Goal: Information Seeking & Learning: Learn about a topic

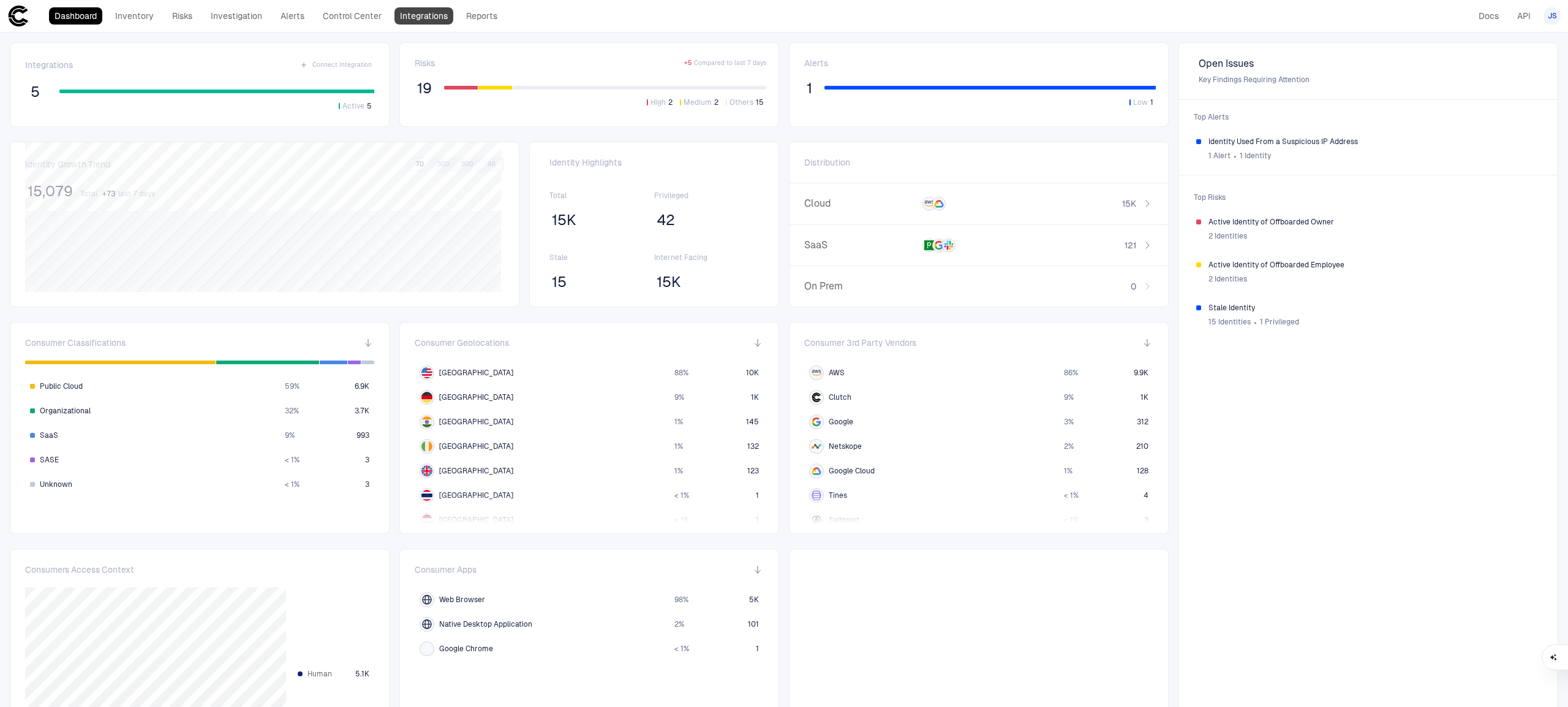
click at [439, 14] on link "Integrations" at bounding box center [423, 16] width 59 height 17
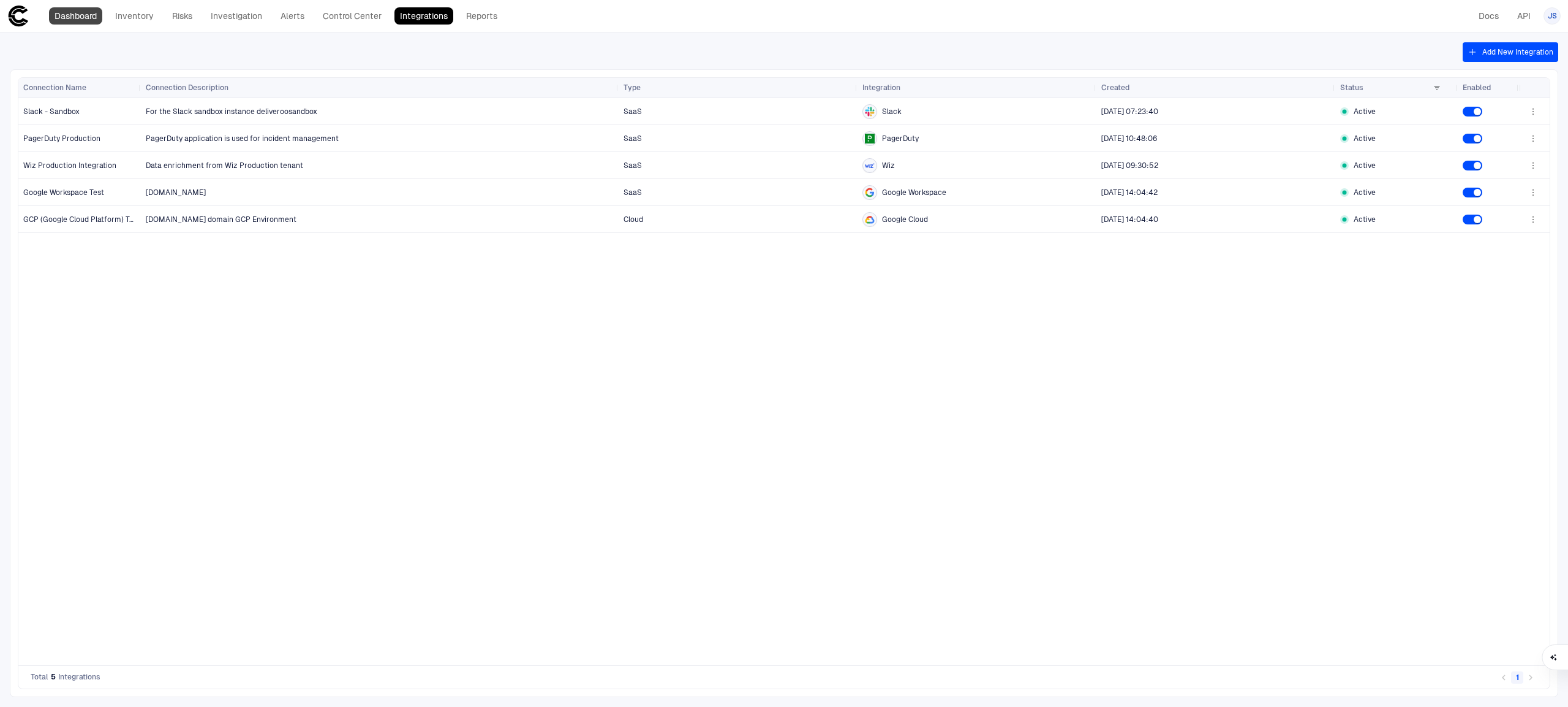
click at [77, 23] on link "Dashboard" at bounding box center [76, 16] width 54 height 17
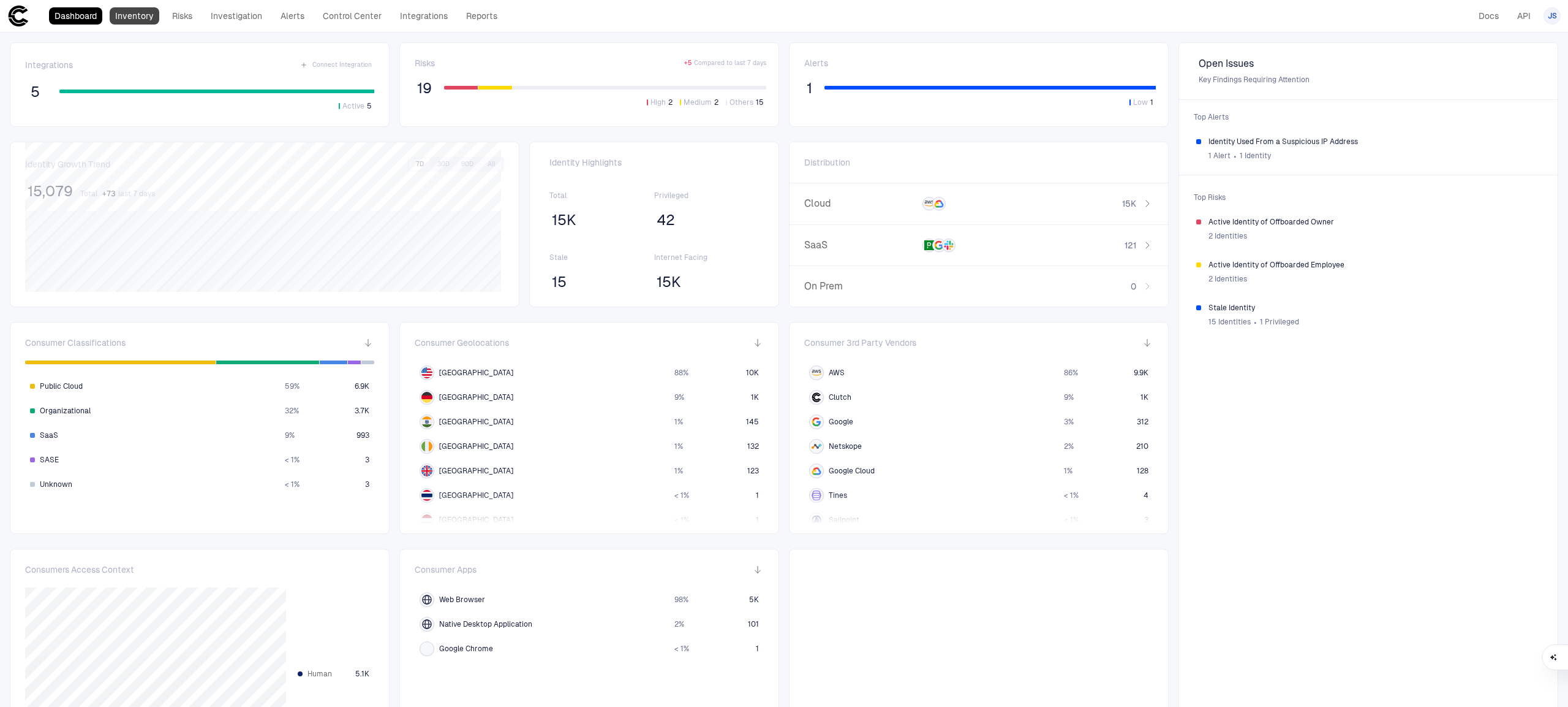
click at [132, 20] on link "Inventory" at bounding box center [134, 16] width 49 height 17
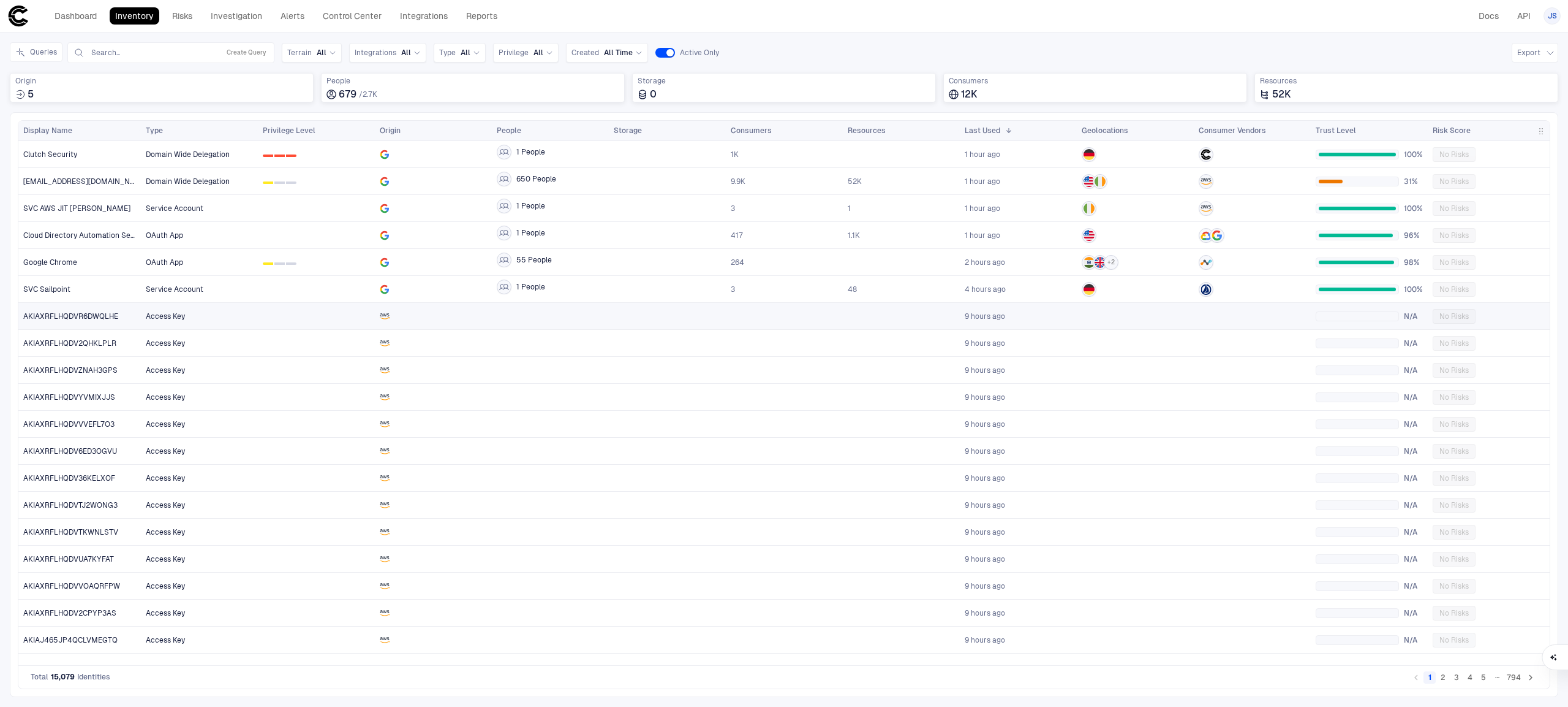
click at [298, 312] on div at bounding box center [317, 316] width 107 height 26
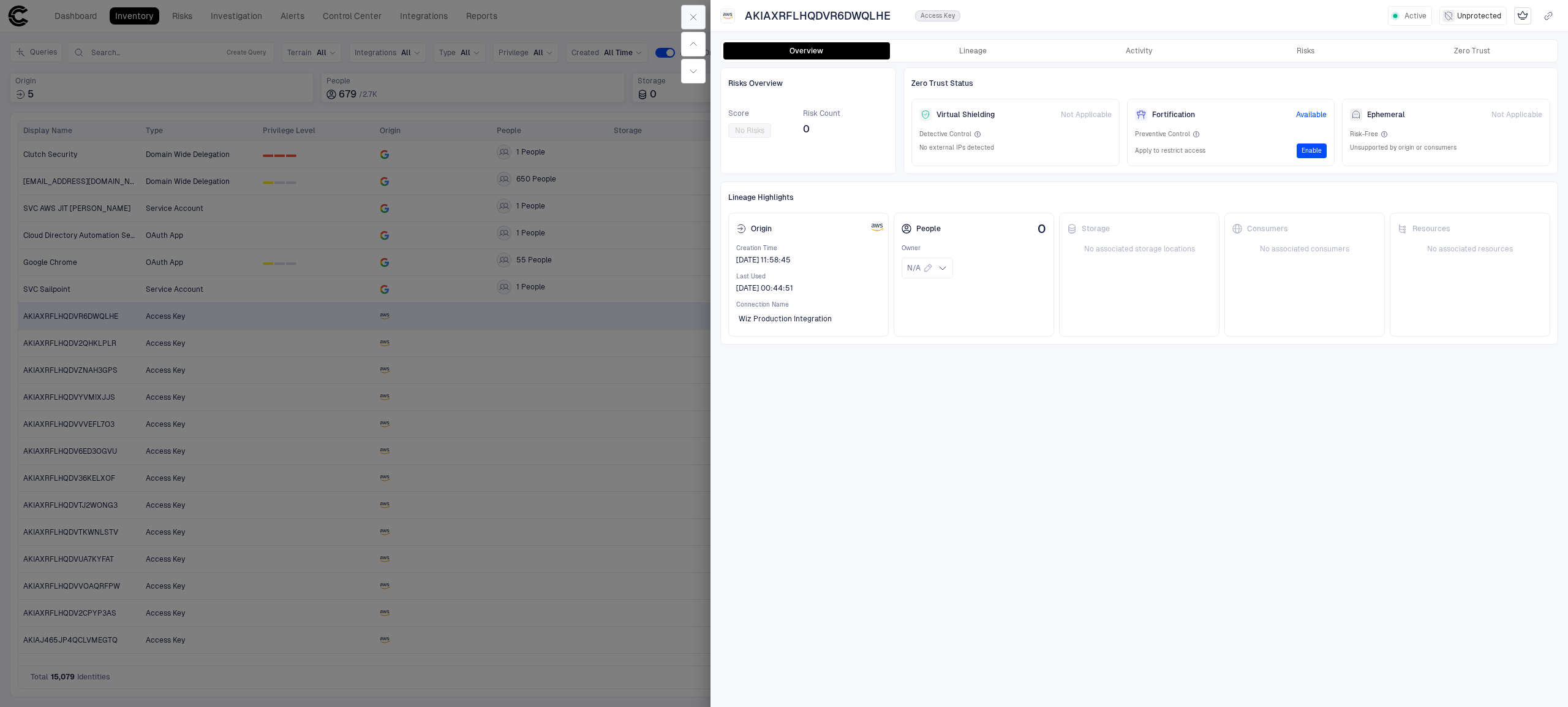
click at [695, 13] on icon "button" at bounding box center [694, 17] width 10 height 10
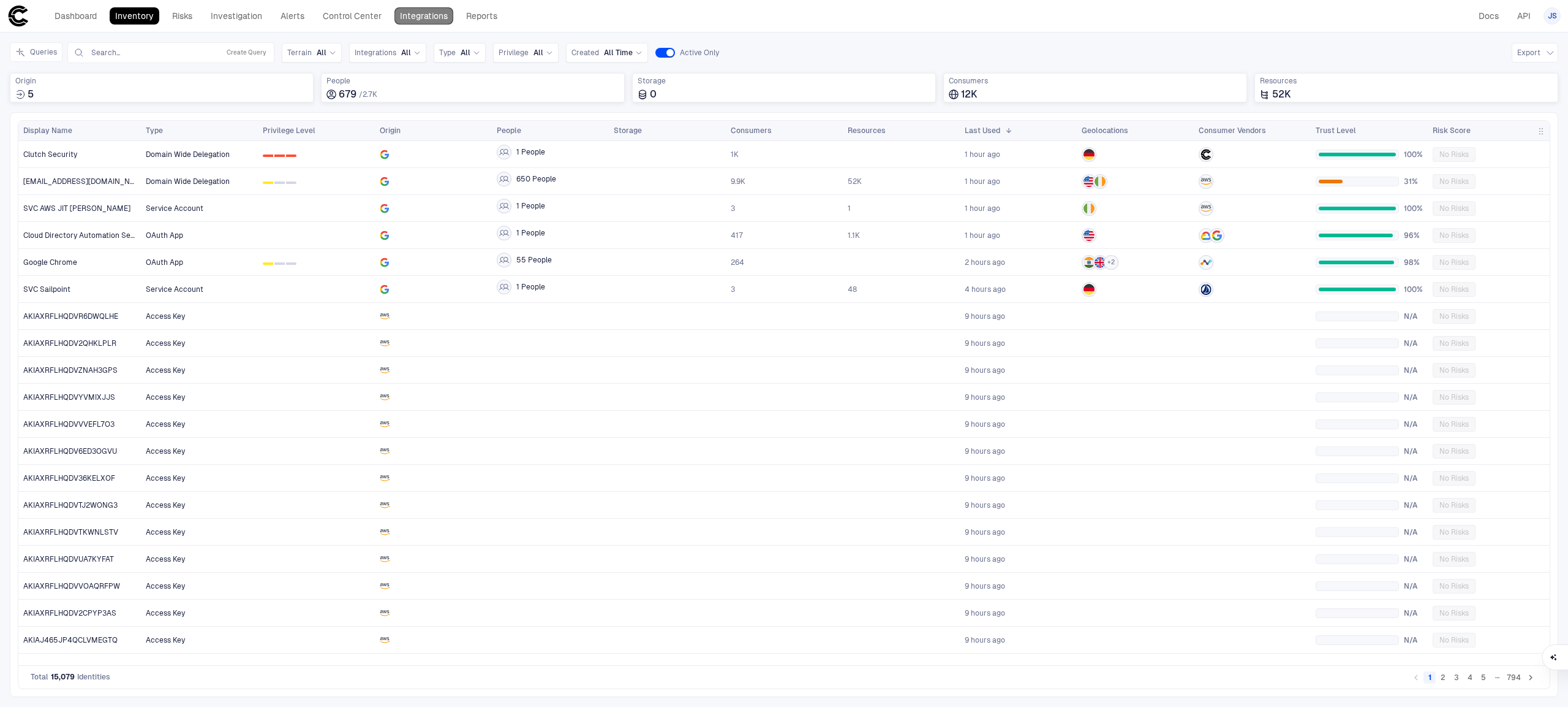
click at [432, 12] on link "Integrations" at bounding box center [423, 16] width 59 height 17
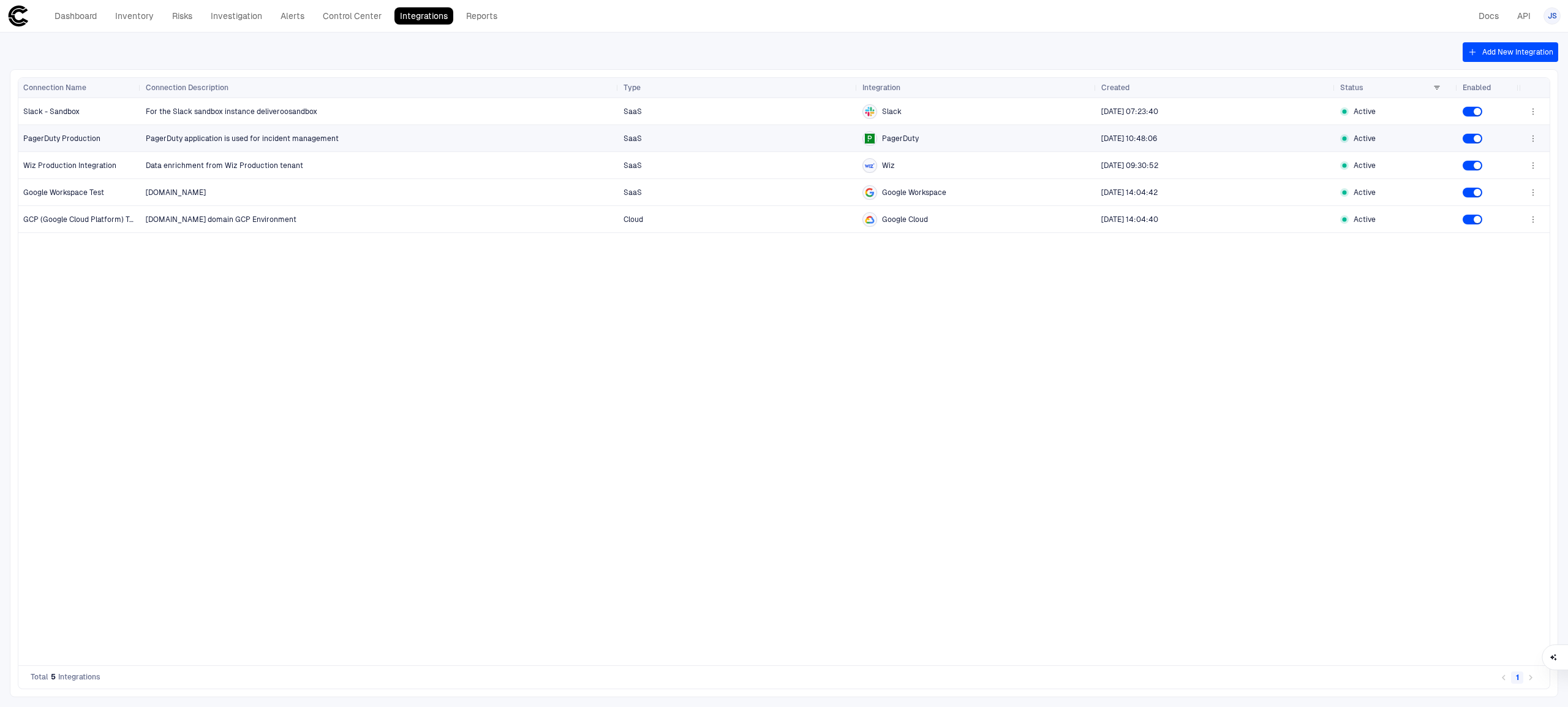
click at [69, 146] on span "PagerDuty Production" at bounding box center [79, 138] width 113 height 25
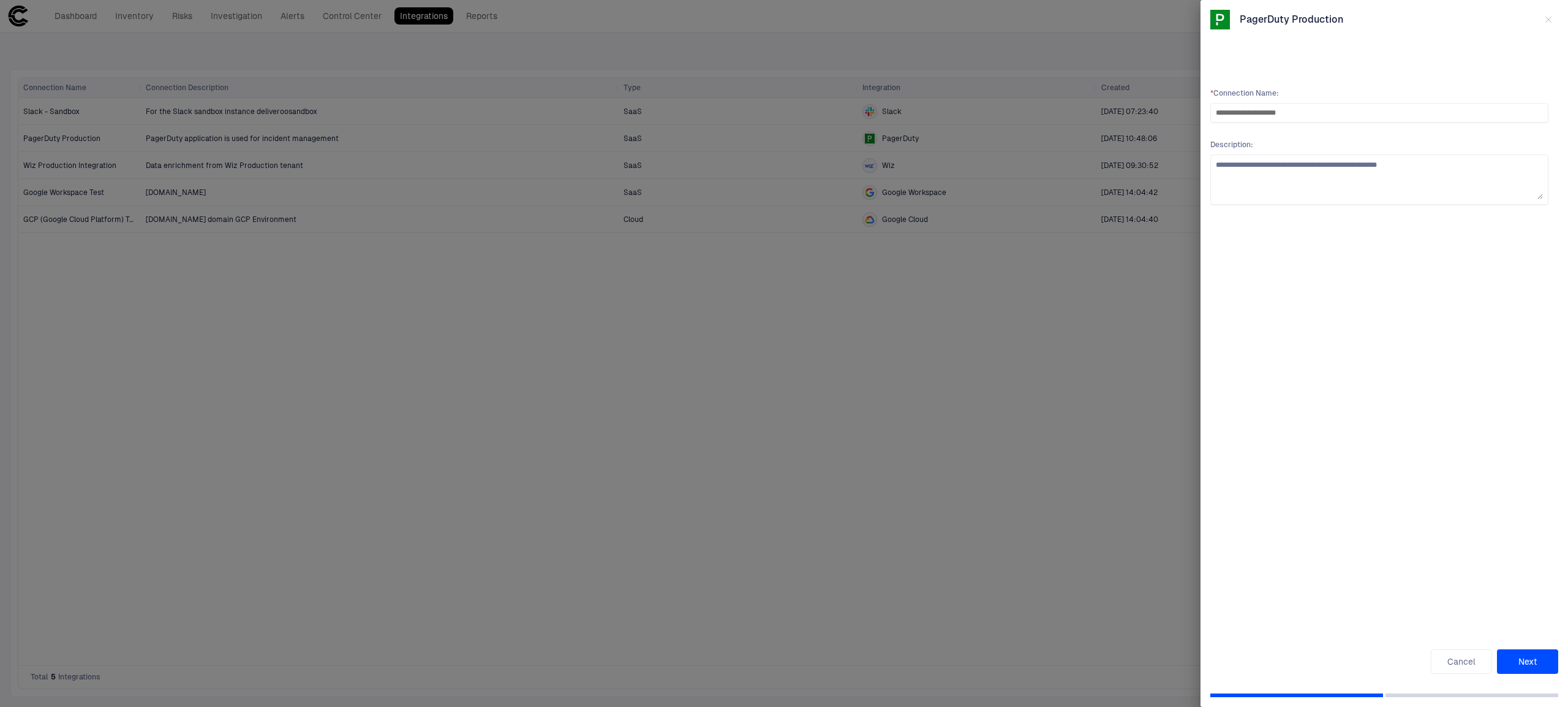
click at [961, 554] on div at bounding box center [784, 354] width 1568 height 707
click at [1549, 17] on icon "button" at bounding box center [1548, 20] width 10 height 10
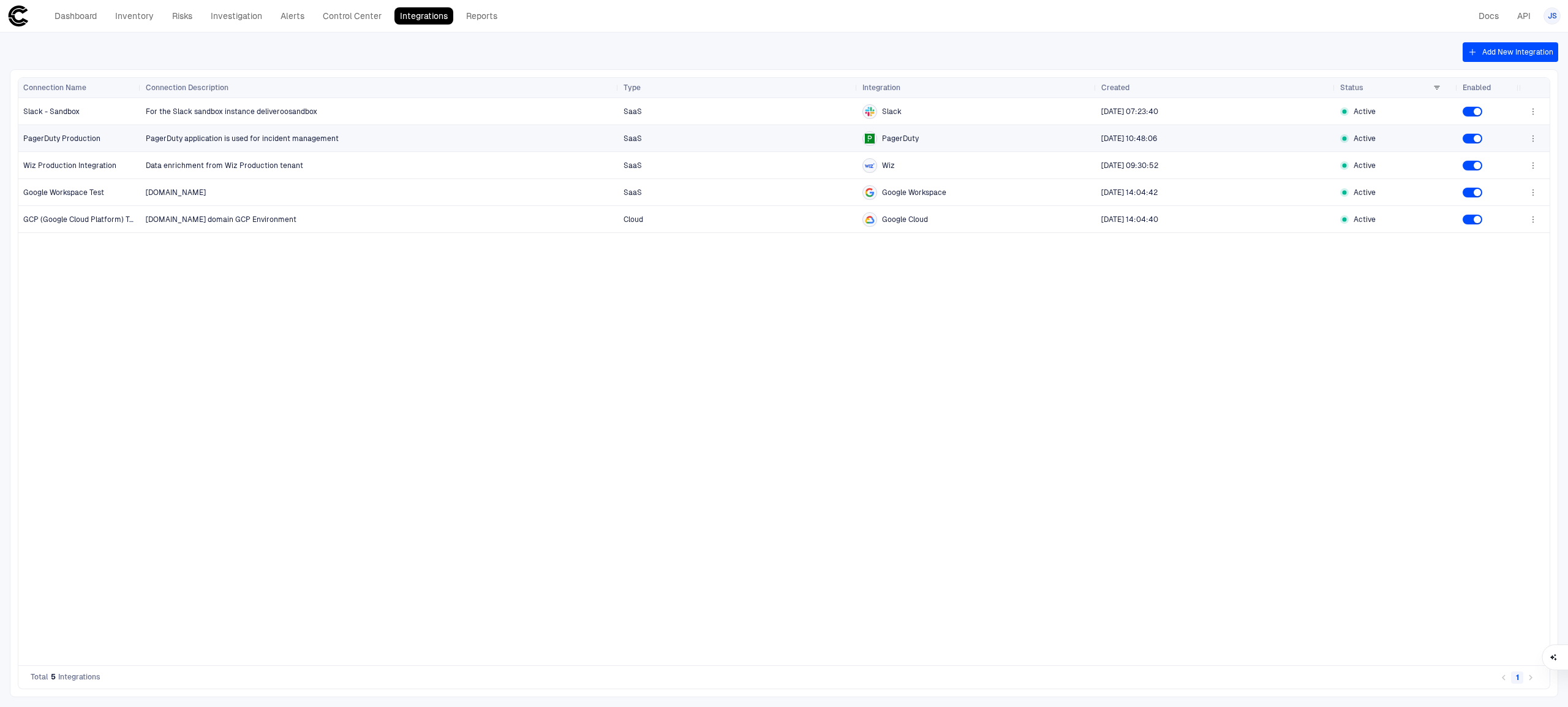
click at [1530, 140] on icon "button" at bounding box center [1533, 139] width 10 height 10
click at [881, 430] on div at bounding box center [784, 354] width 1568 height 707
click at [137, 16] on link "Inventory" at bounding box center [134, 16] width 49 height 17
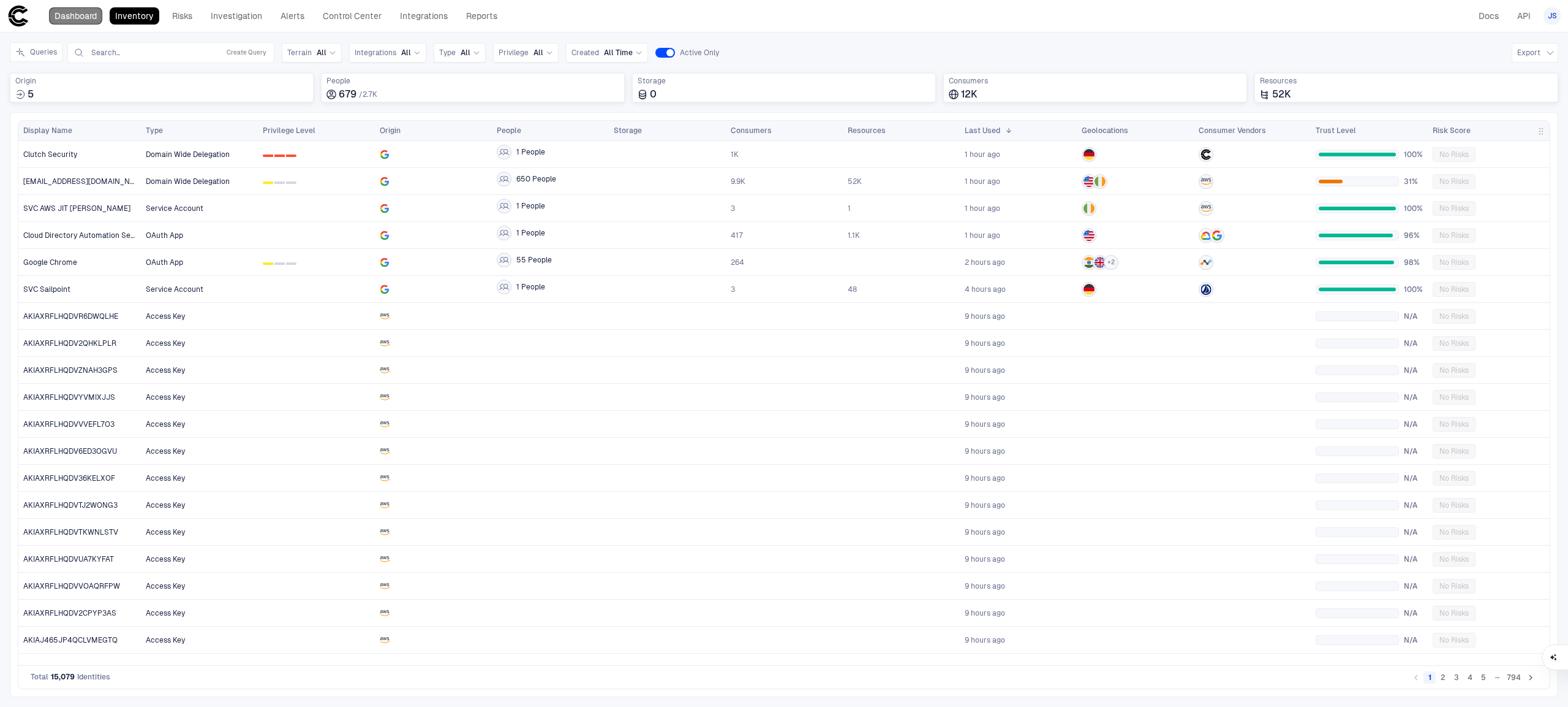
click at [73, 15] on link "Dashboard" at bounding box center [76, 16] width 54 height 17
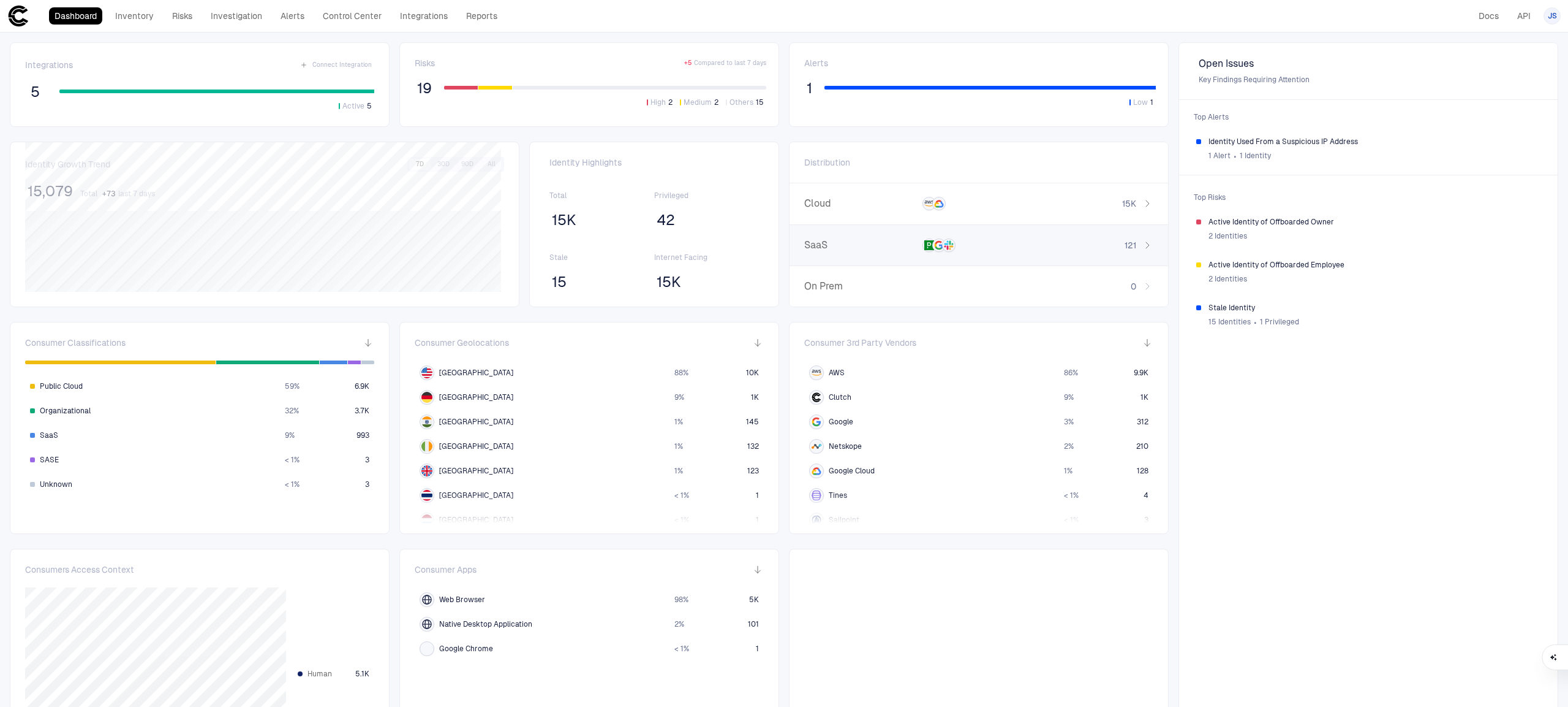
click at [1107, 238] on div "SaaS 121" at bounding box center [978, 245] width 379 height 42
click at [908, 228] on span "API Token" at bounding box center [902, 227] width 34 height 10
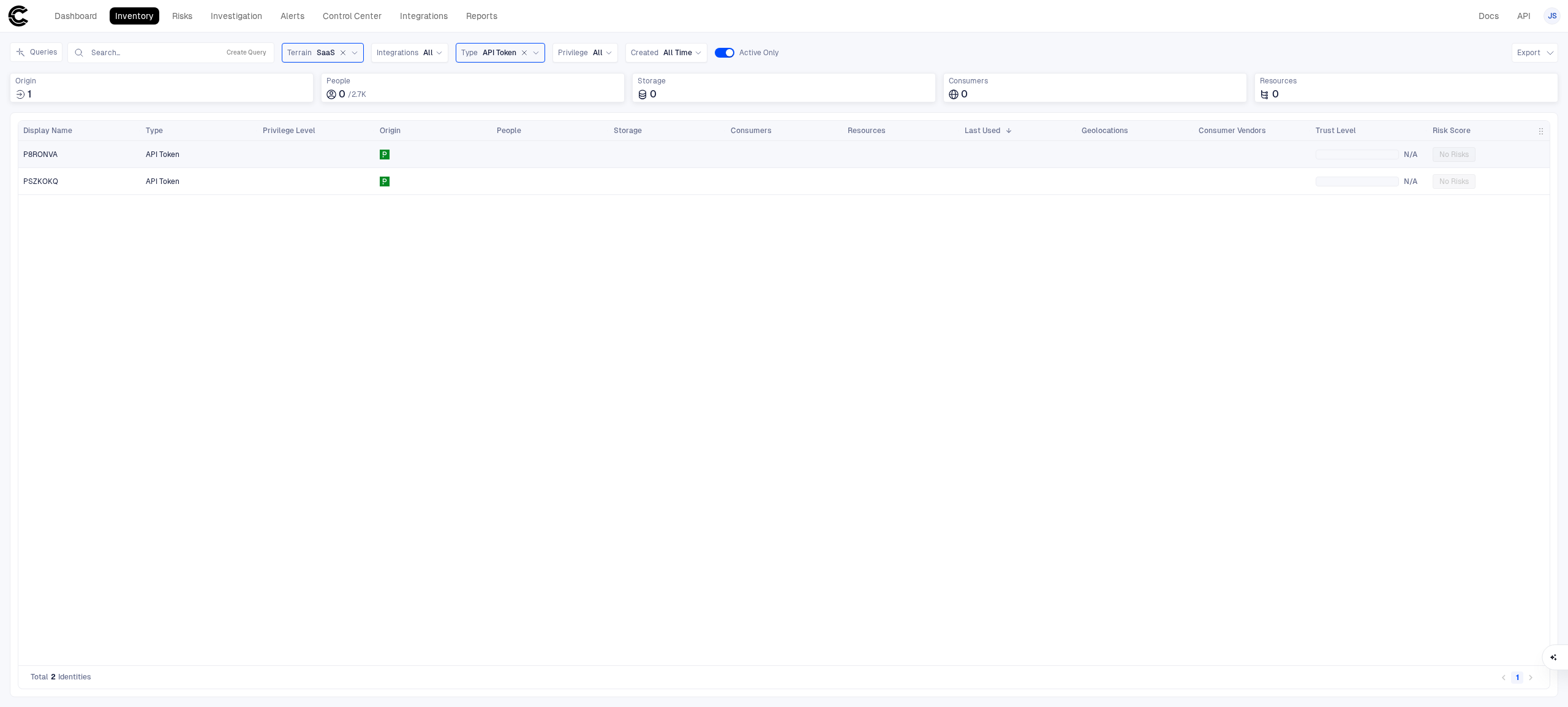
click at [108, 158] on div "P8RONVA" at bounding box center [79, 155] width 113 height 10
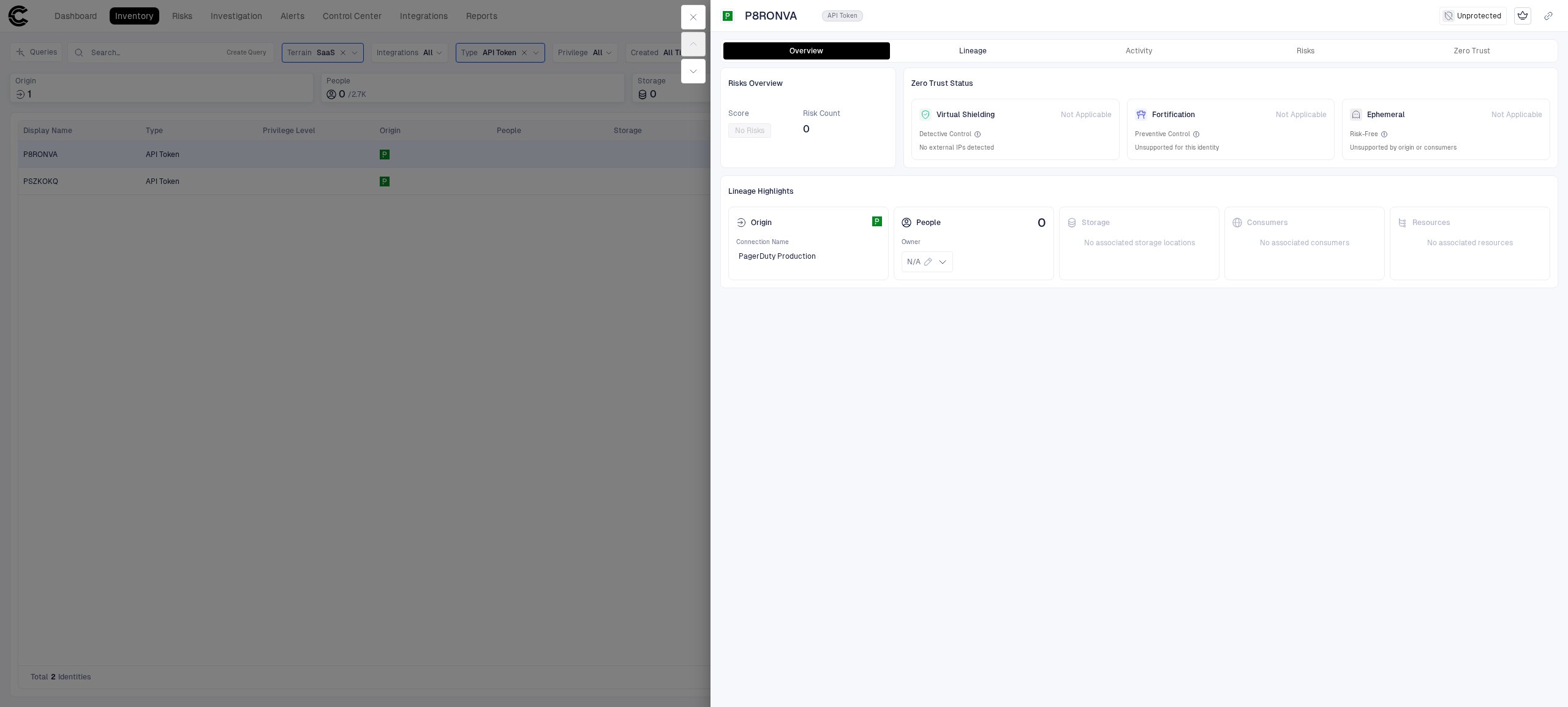
click at [994, 45] on button "Lineage" at bounding box center [974, 51] width 167 height 17
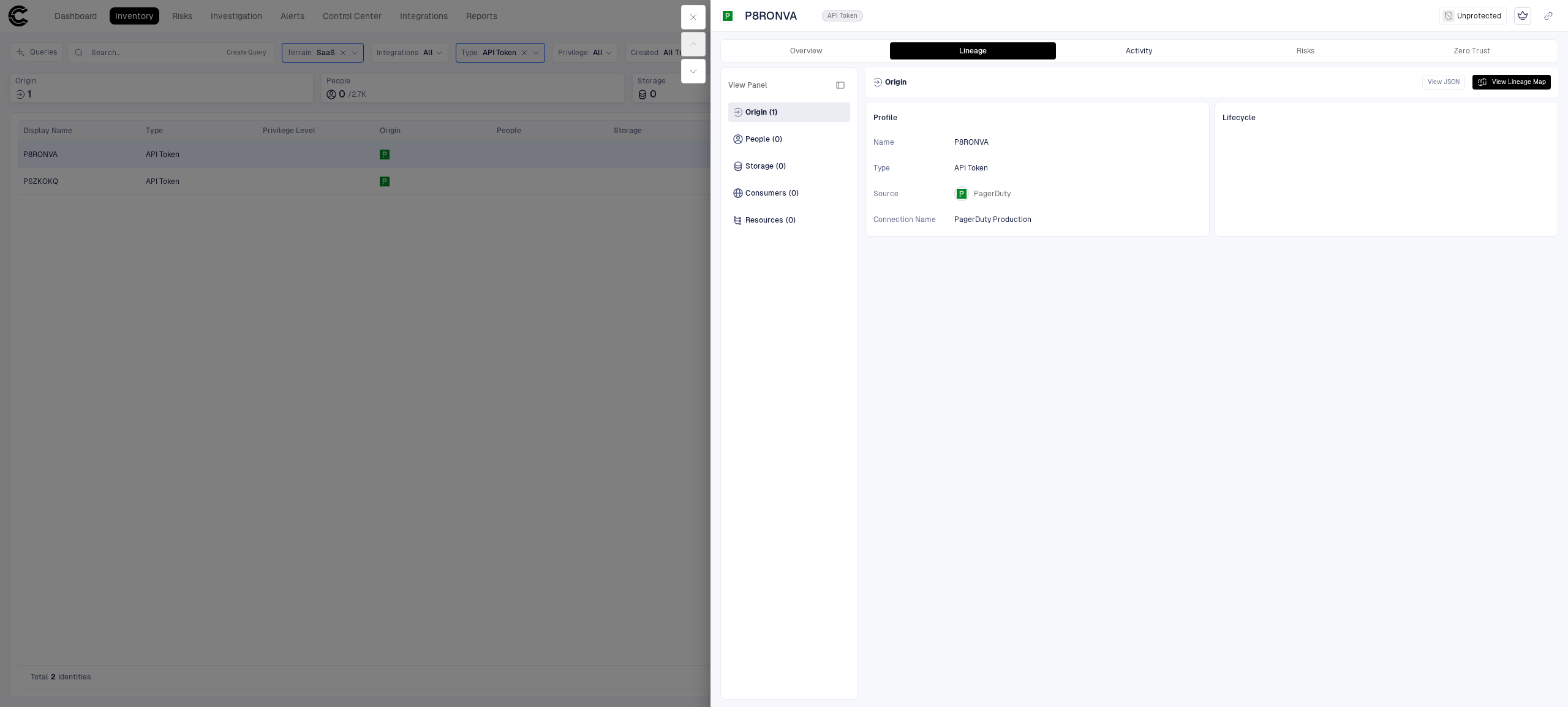
click at [1163, 40] on div "Overview Lineage Activity Risks Zero Trust" at bounding box center [1139, 51] width 837 height 22
click at [1162, 45] on button "Activity" at bounding box center [1140, 51] width 167 height 17
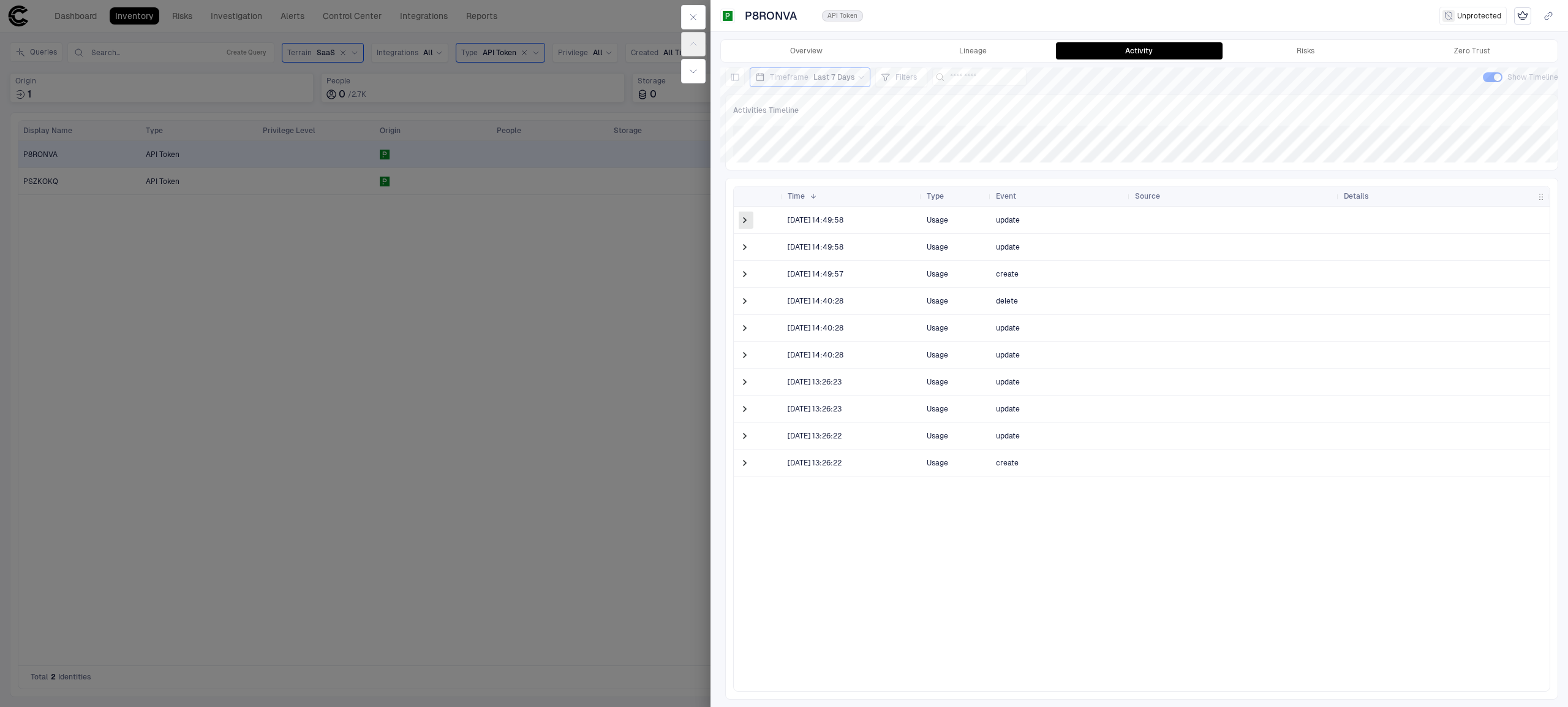
click at [739, 221] on span at bounding box center [745, 220] width 12 height 12
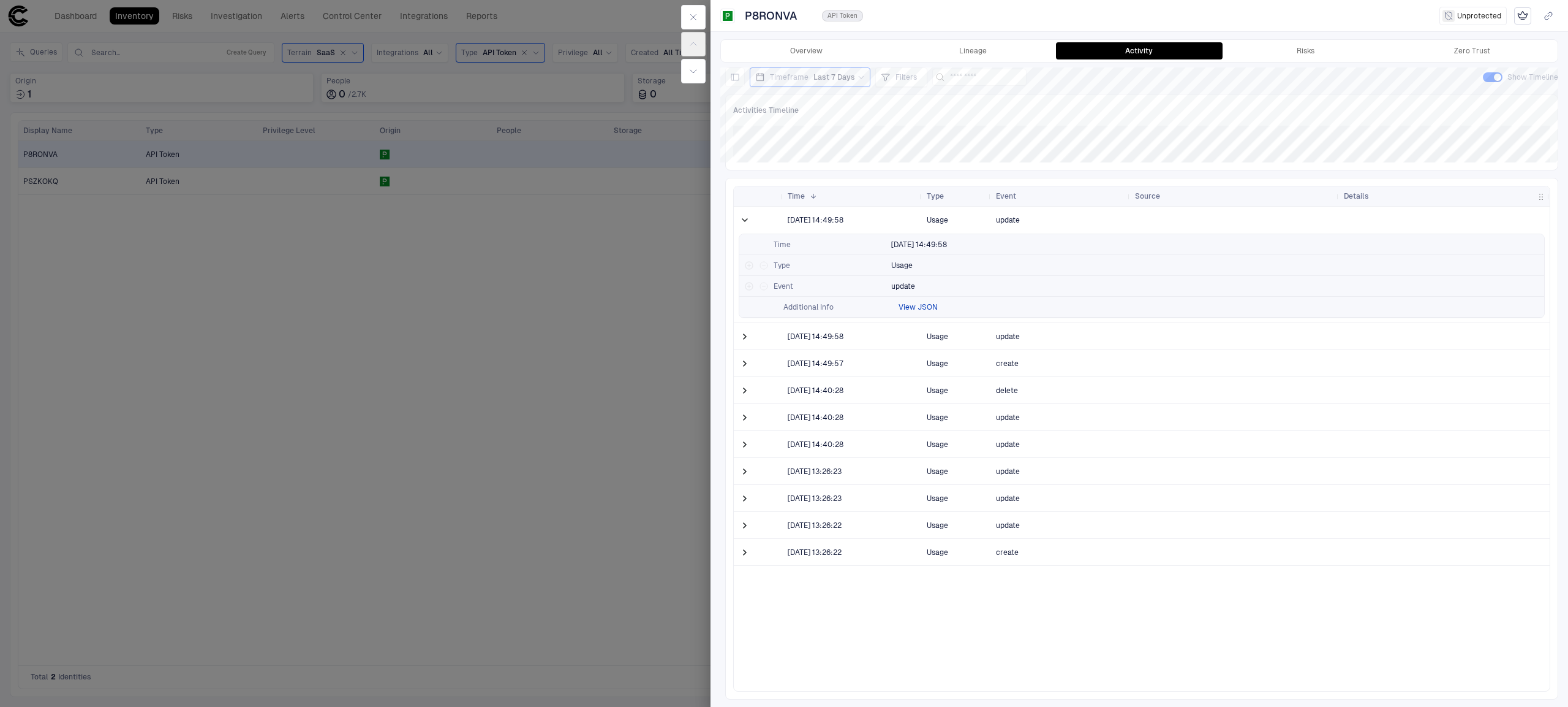
click at [925, 304] on button "View JSON" at bounding box center [918, 308] width 39 height 10
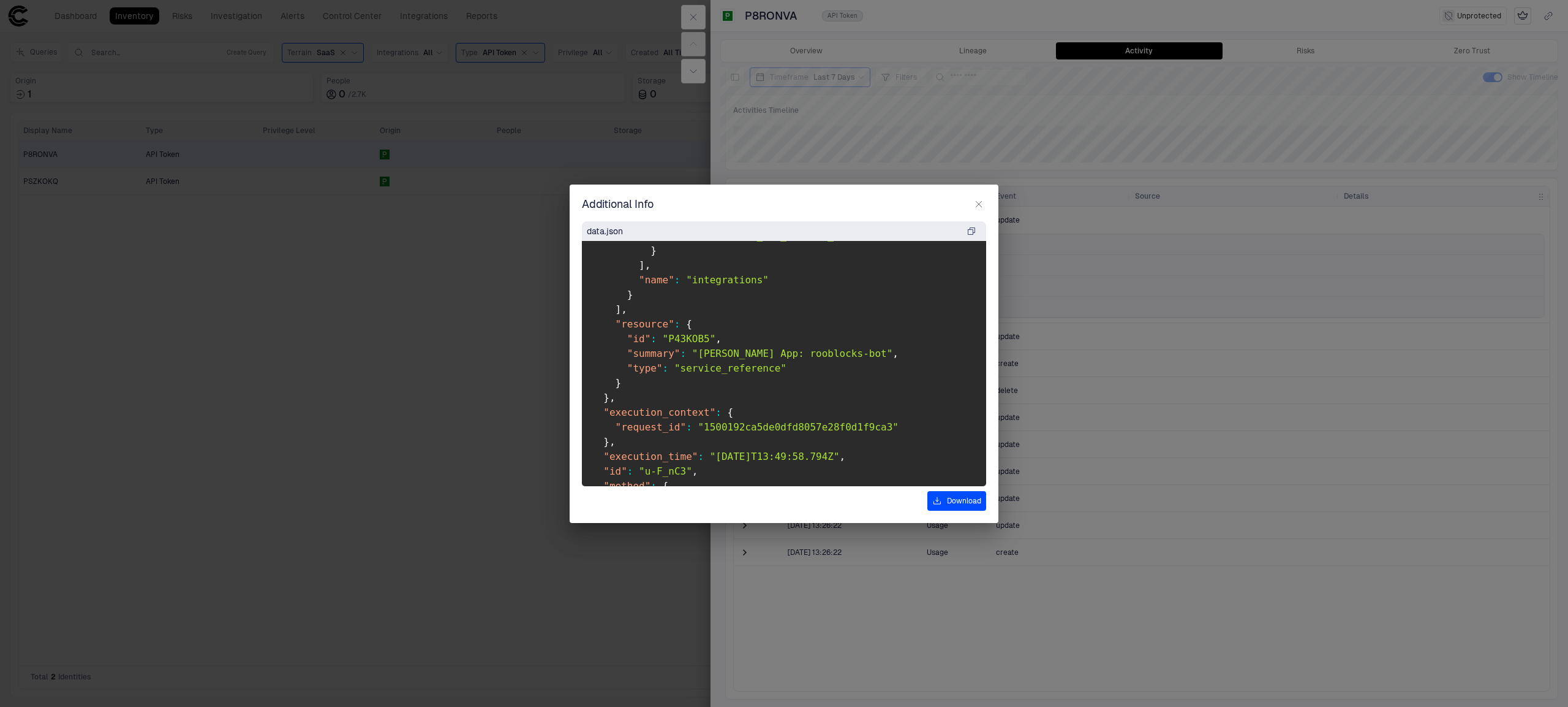
scroll to position [170, 0]
drag, startPoint x: 861, startPoint y: 357, endPoint x: 684, endPoint y: 359, distance: 177.0
click at [684, 359] on pre "{ "action" : "update" , "actor_id" : "P8RONVA" , "details" : { "references" : […" at bounding box center [784, 364] width 404 height 245
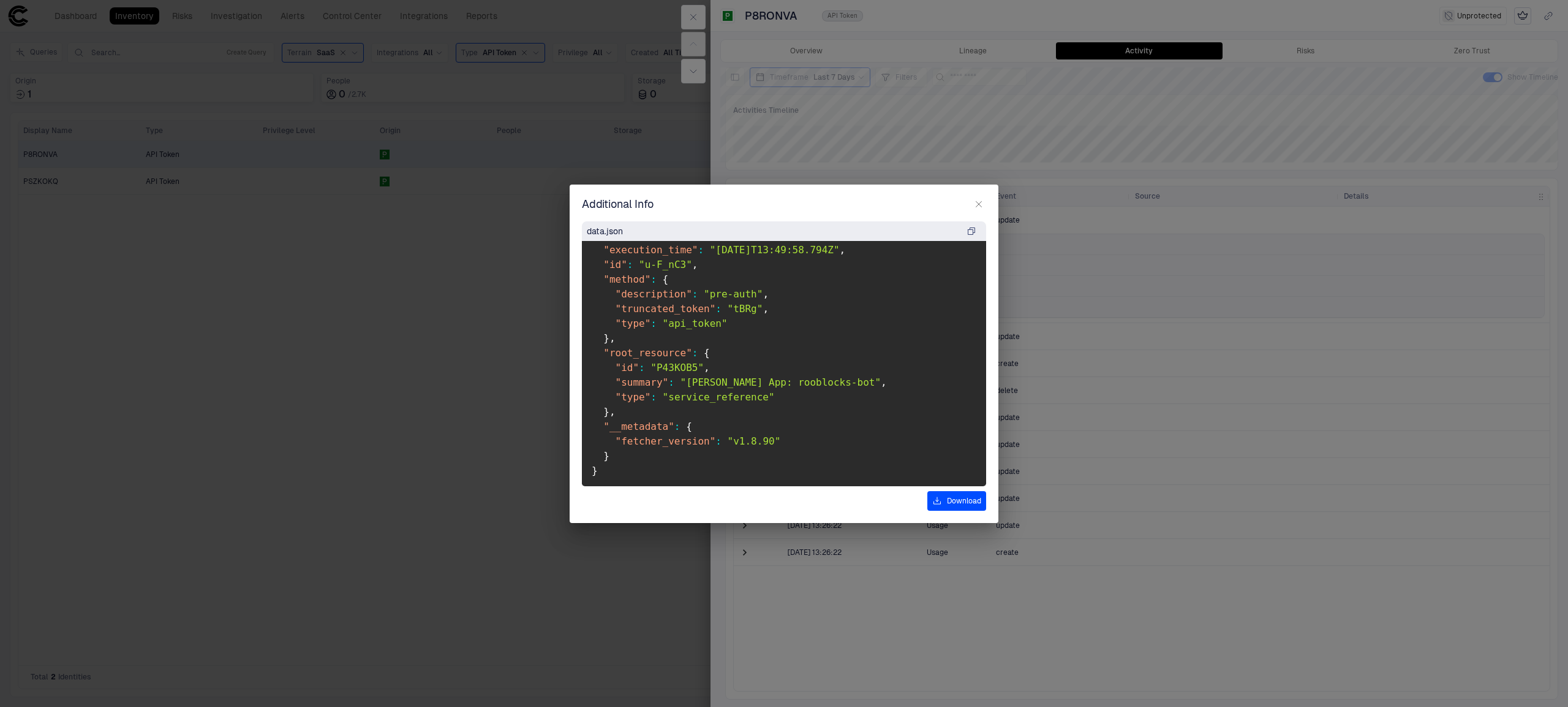
scroll to position [377, 0]
click at [981, 200] on icon "button" at bounding box center [979, 204] width 10 height 10
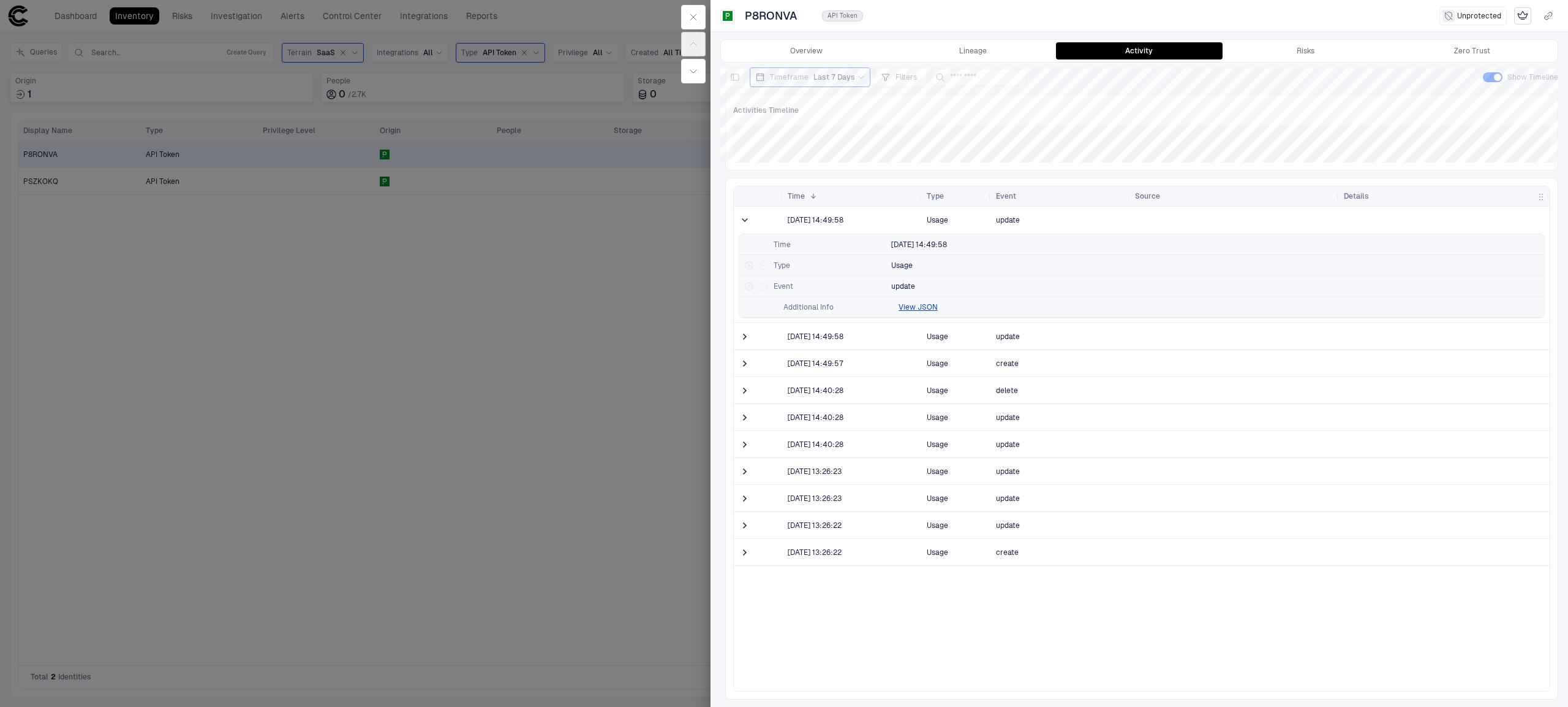
click at [485, 312] on div at bounding box center [784, 354] width 1568 height 707
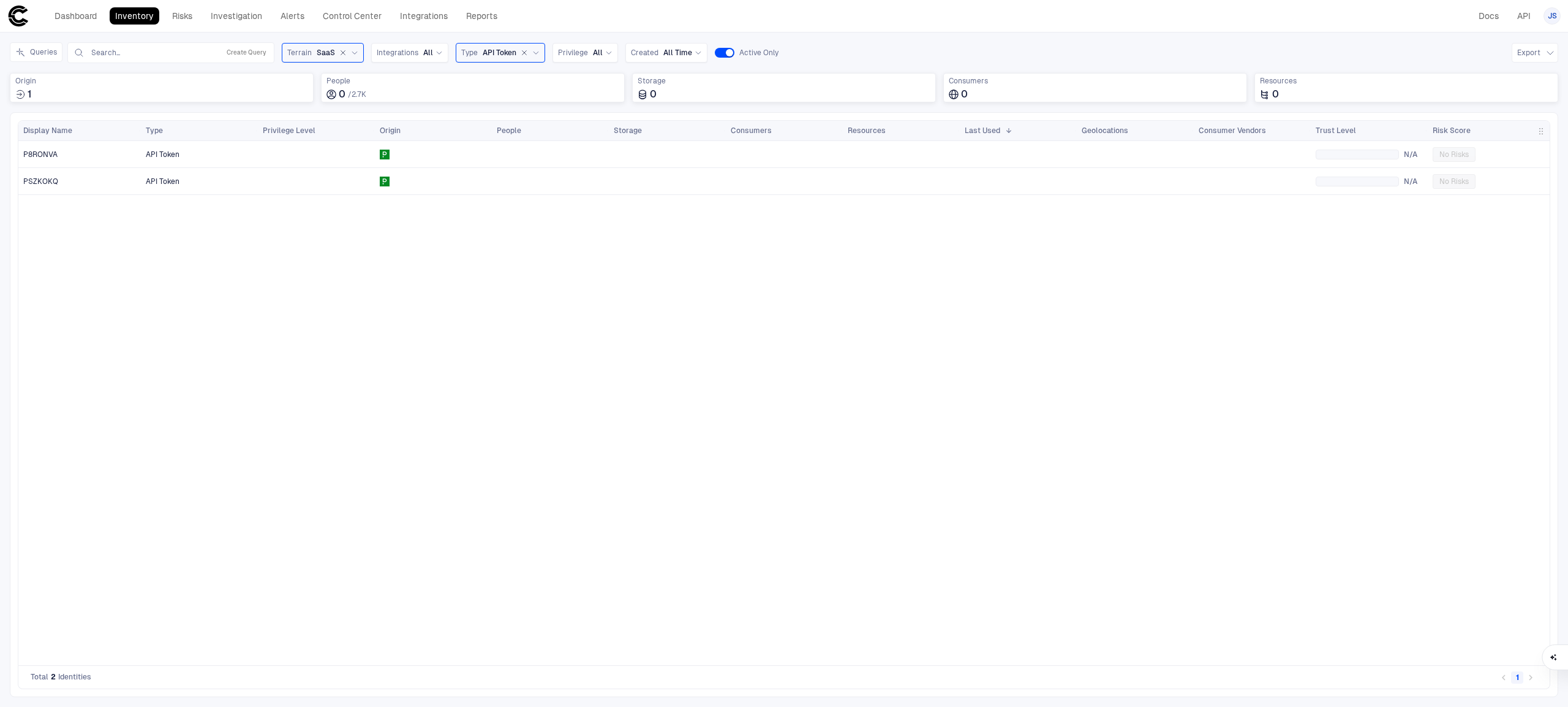
click at [233, 179] on span "API Token" at bounding box center [199, 181] width 107 height 25
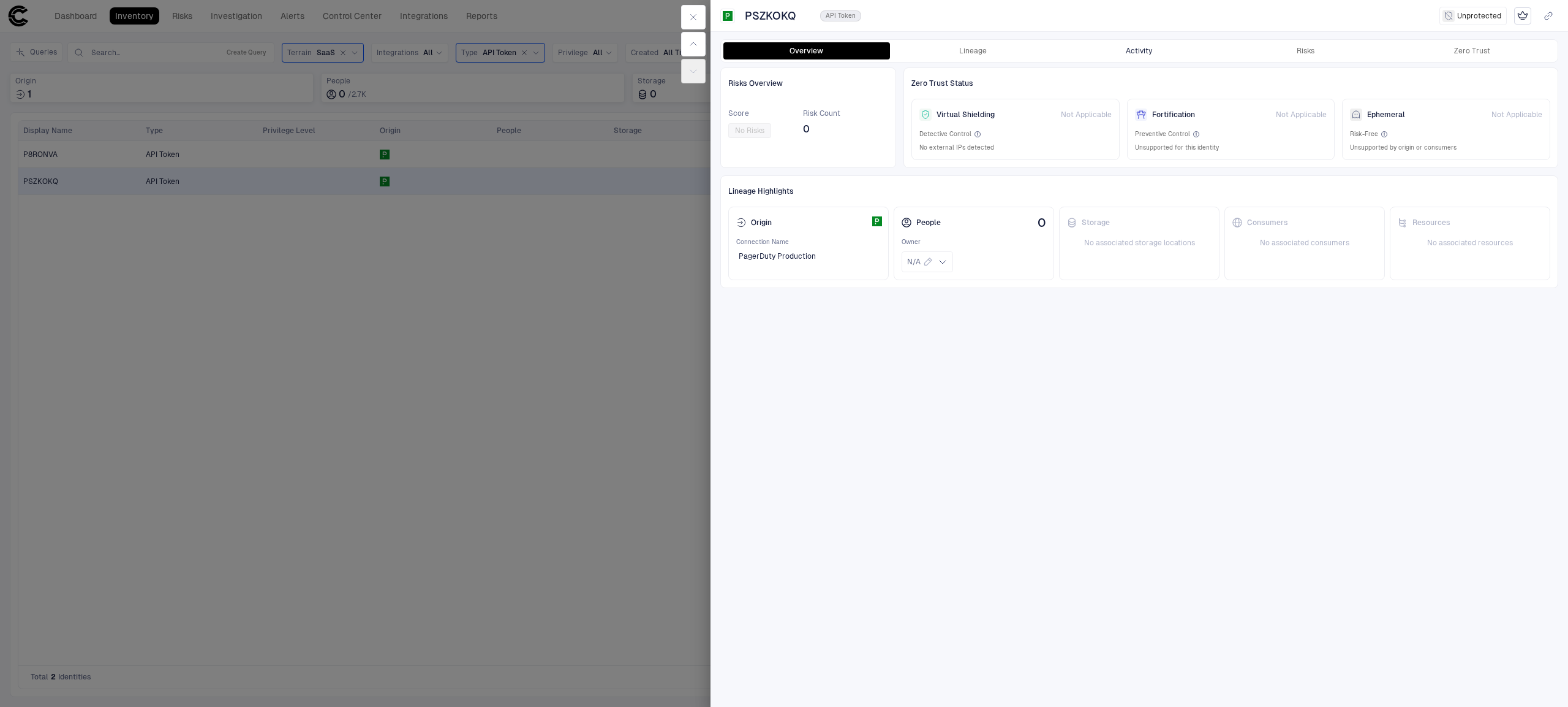
click at [1150, 51] on button "Activity" at bounding box center [1140, 51] width 167 height 17
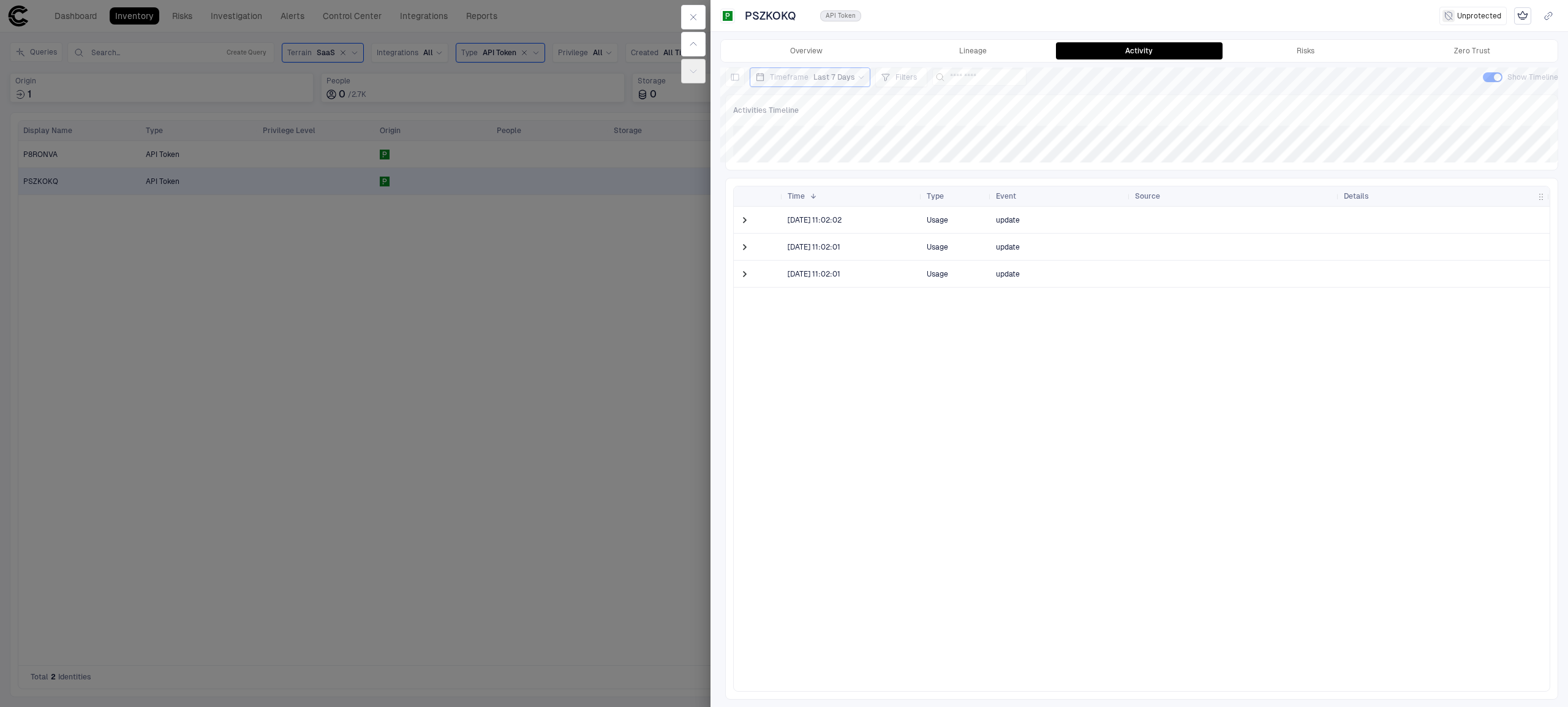
click at [753, 217] on span at bounding box center [746, 220] width 14 height 26
click at [747, 221] on span at bounding box center [745, 220] width 12 height 12
click at [913, 310] on button "View JSON" at bounding box center [918, 308] width 39 height 10
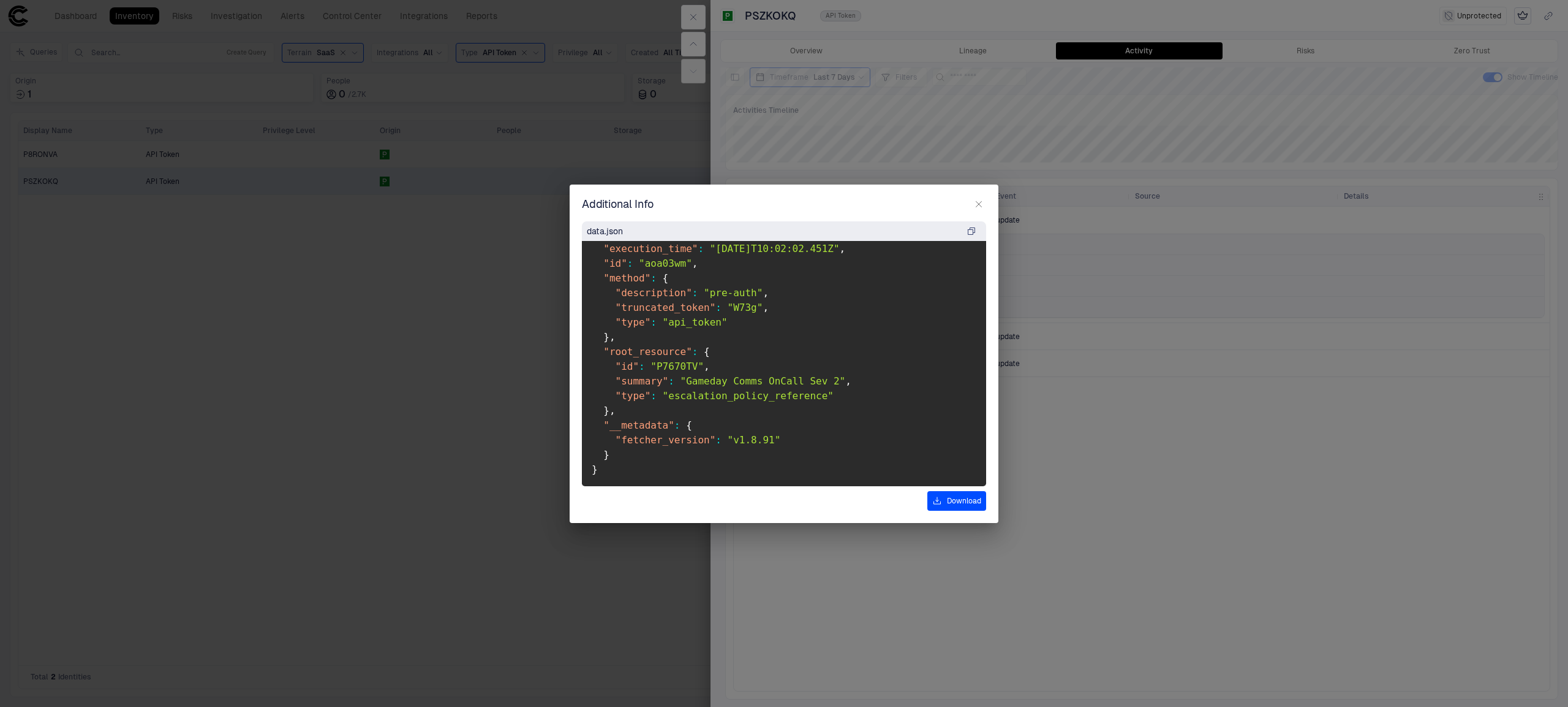
scroll to position [98, 0]
drag, startPoint x: 661, startPoint y: 382, endPoint x: 889, endPoint y: 382, distance: 228.0
click at [889, 382] on pre "{ "action" : "update" , "actor_id" : "PSZKOKQ" , "execution_context" : { "reque…" at bounding box center [784, 364] width 404 height 245
click at [984, 202] on button "button" at bounding box center [978, 204] width 14 height 14
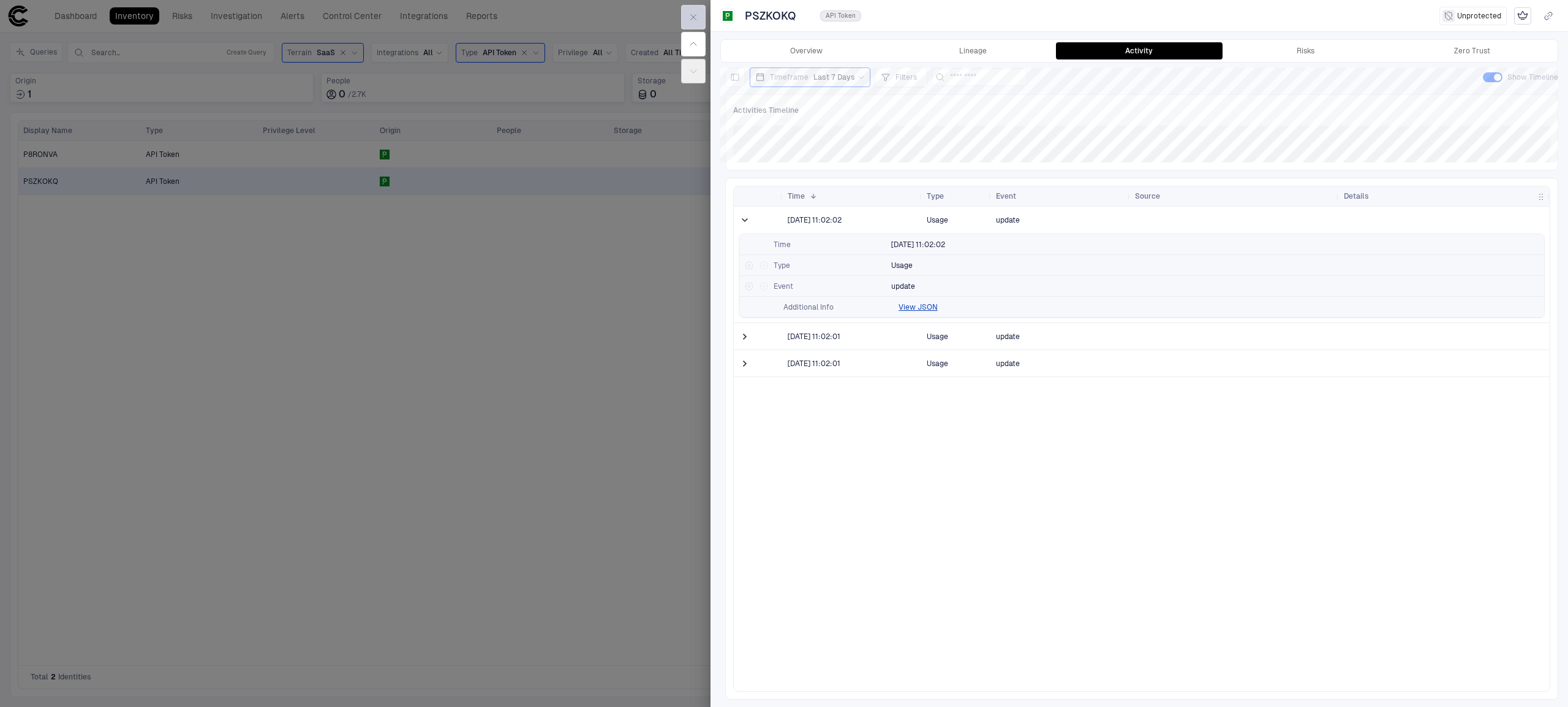
click at [691, 20] on icon "button" at bounding box center [694, 17] width 10 height 10
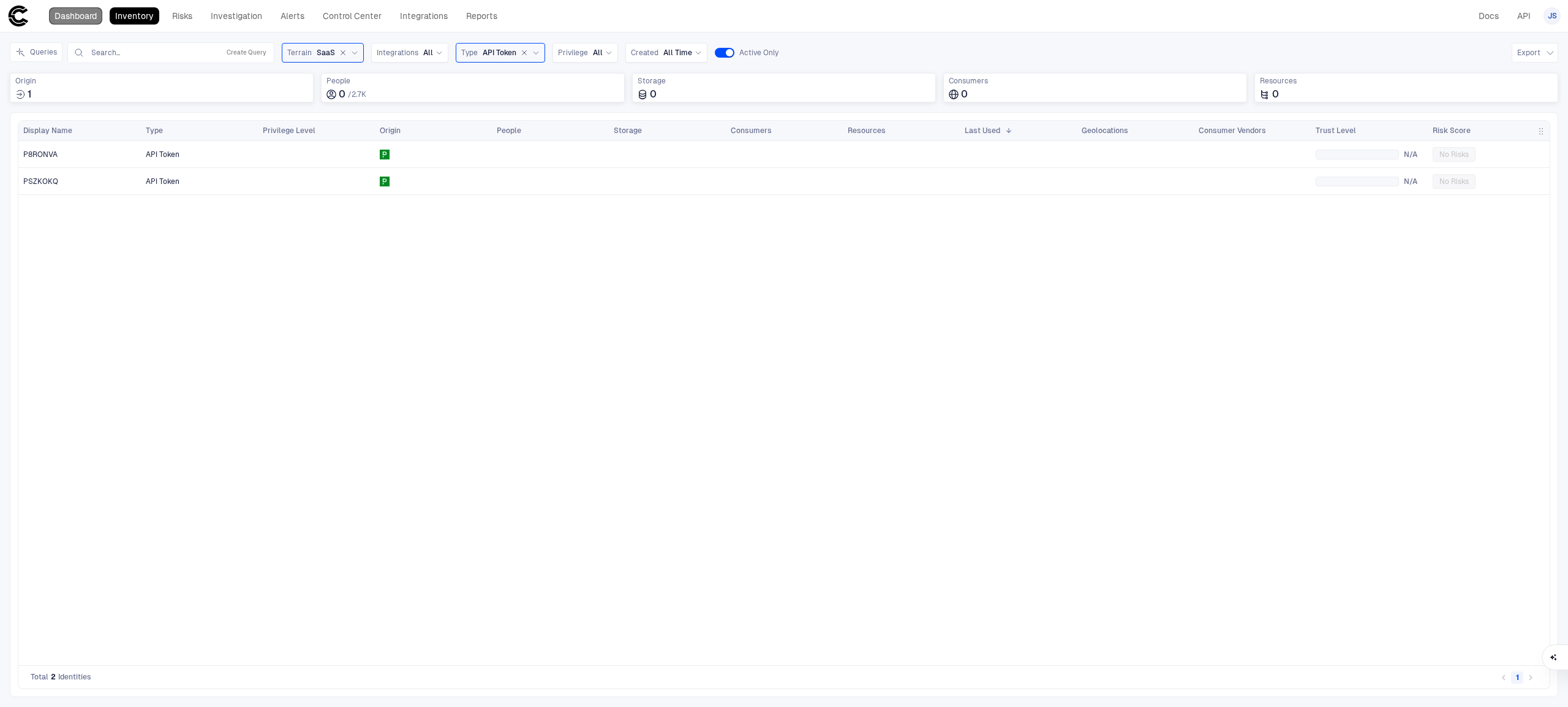
click at [77, 14] on link "Dashboard" at bounding box center [76, 16] width 54 height 17
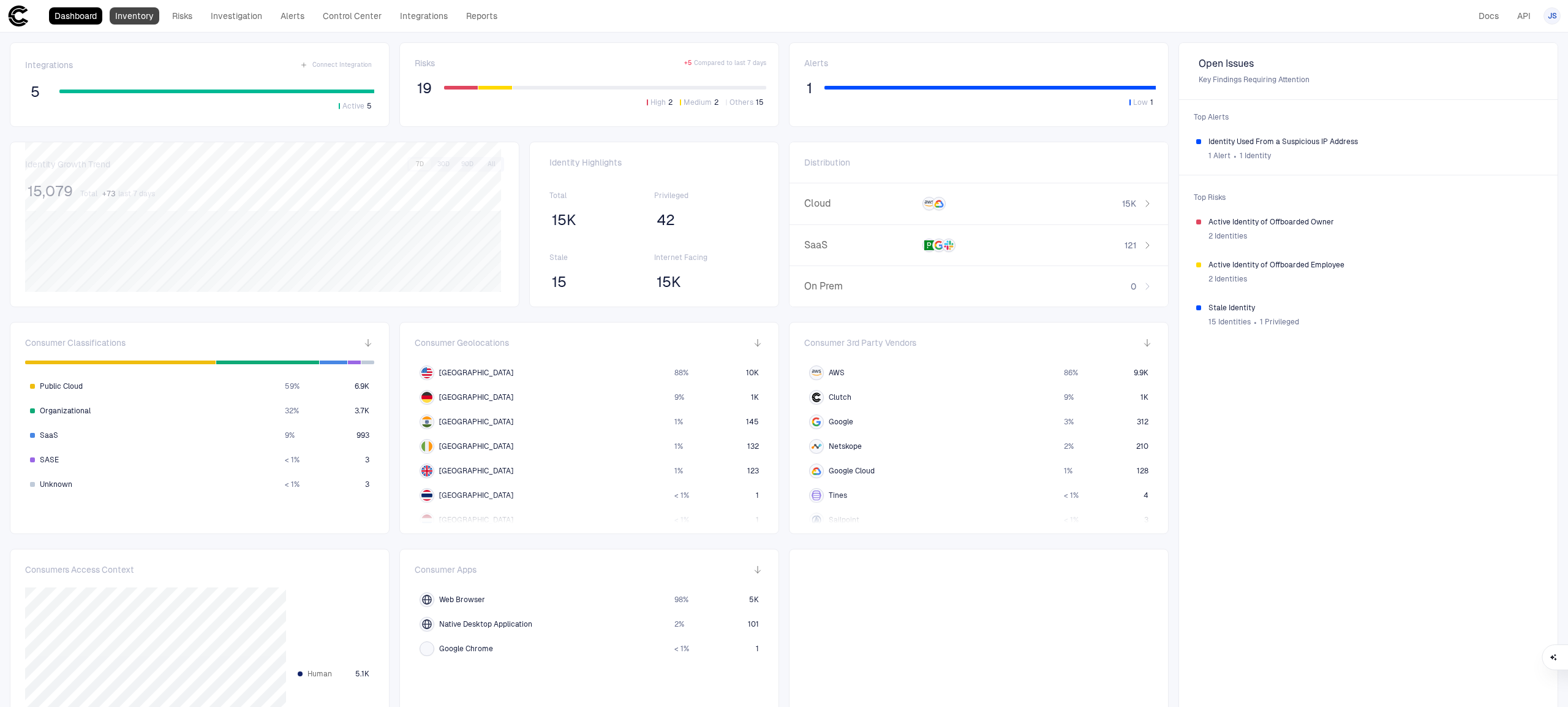
click at [147, 18] on link "Inventory" at bounding box center [134, 16] width 49 height 17
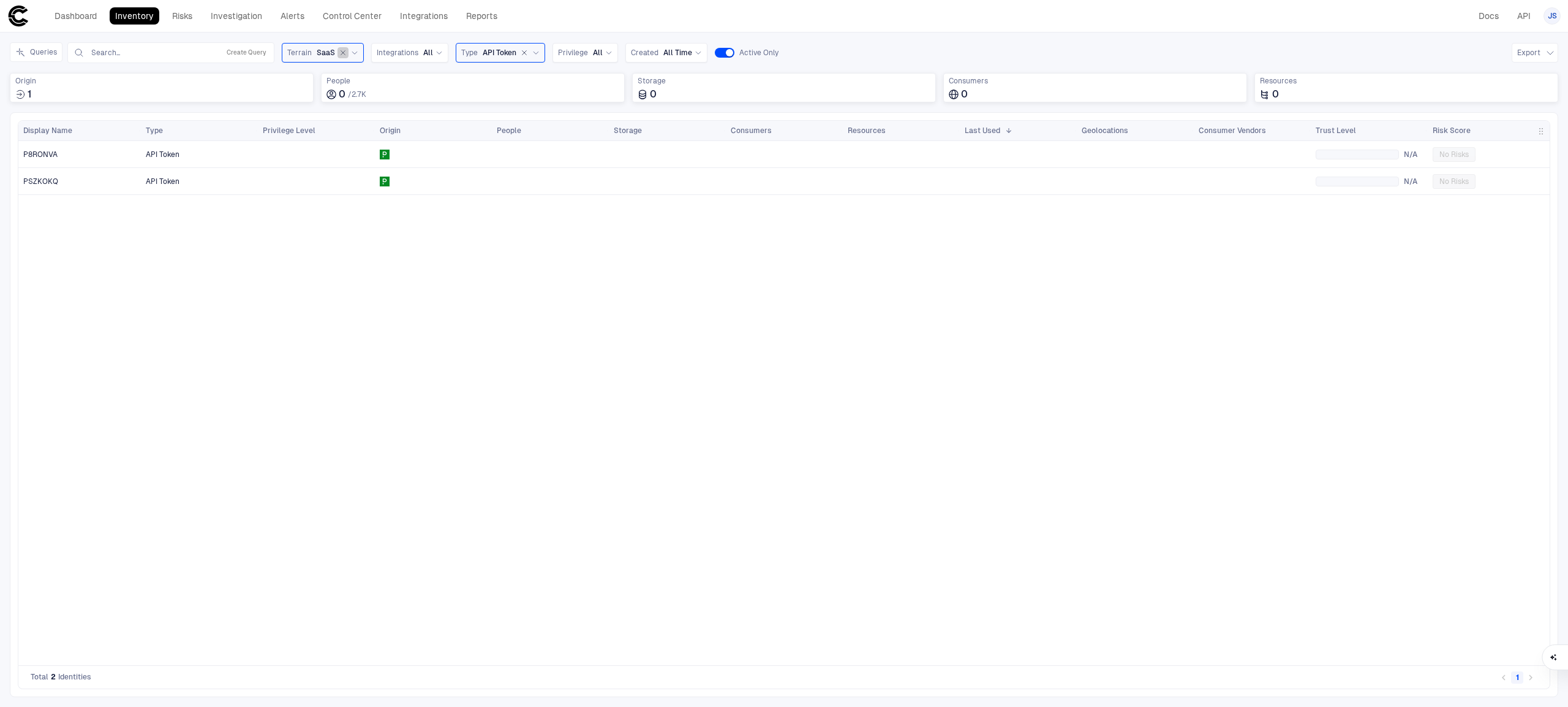
click at [342, 53] on icon "button" at bounding box center [343, 53] width 4 height 4
click at [217, 16] on link "Investigation" at bounding box center [236, 16] width 62 height 17
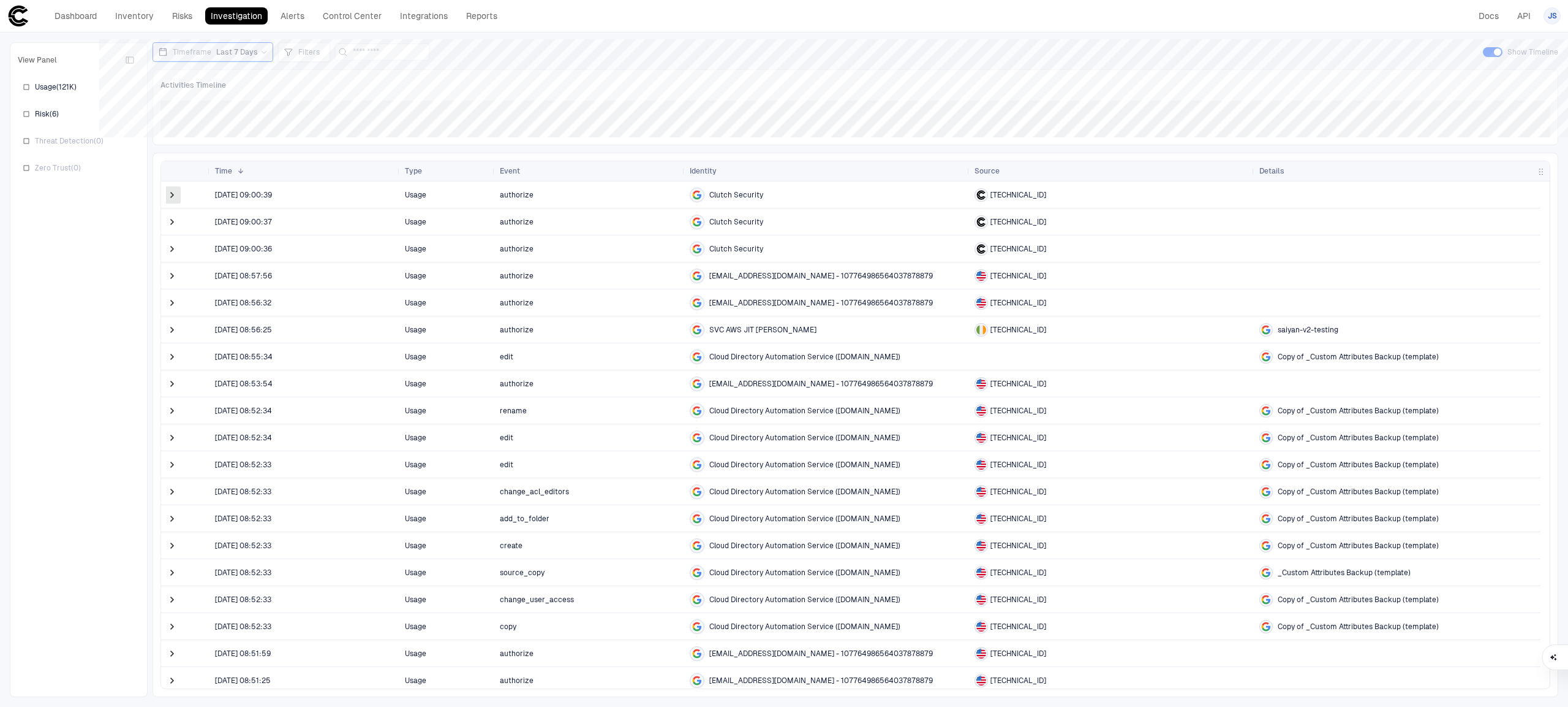
click at [171, 191] on span at bounding box center [172, 195] width 12 height 12
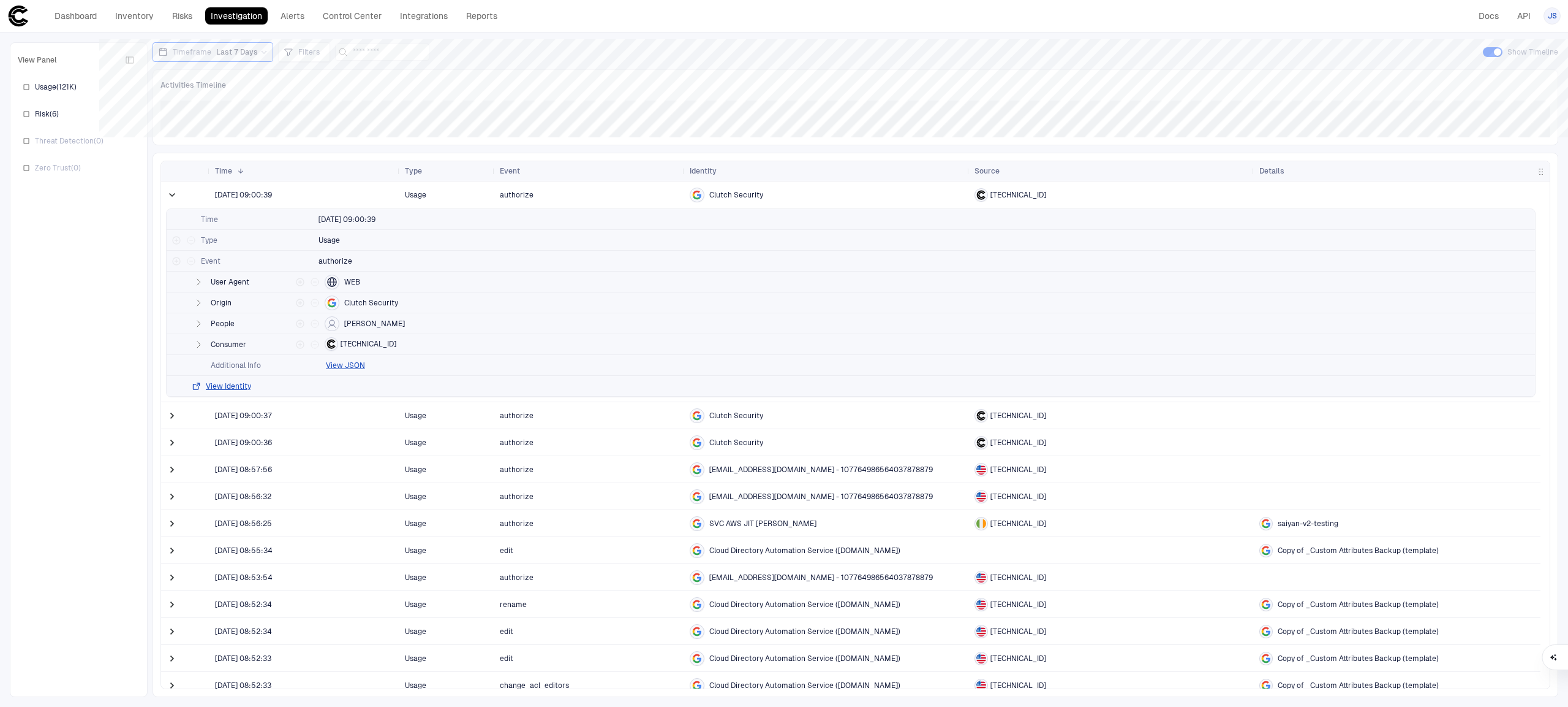
click at [171, 191] on span at bounding box center [172, 195] width 12 height 12
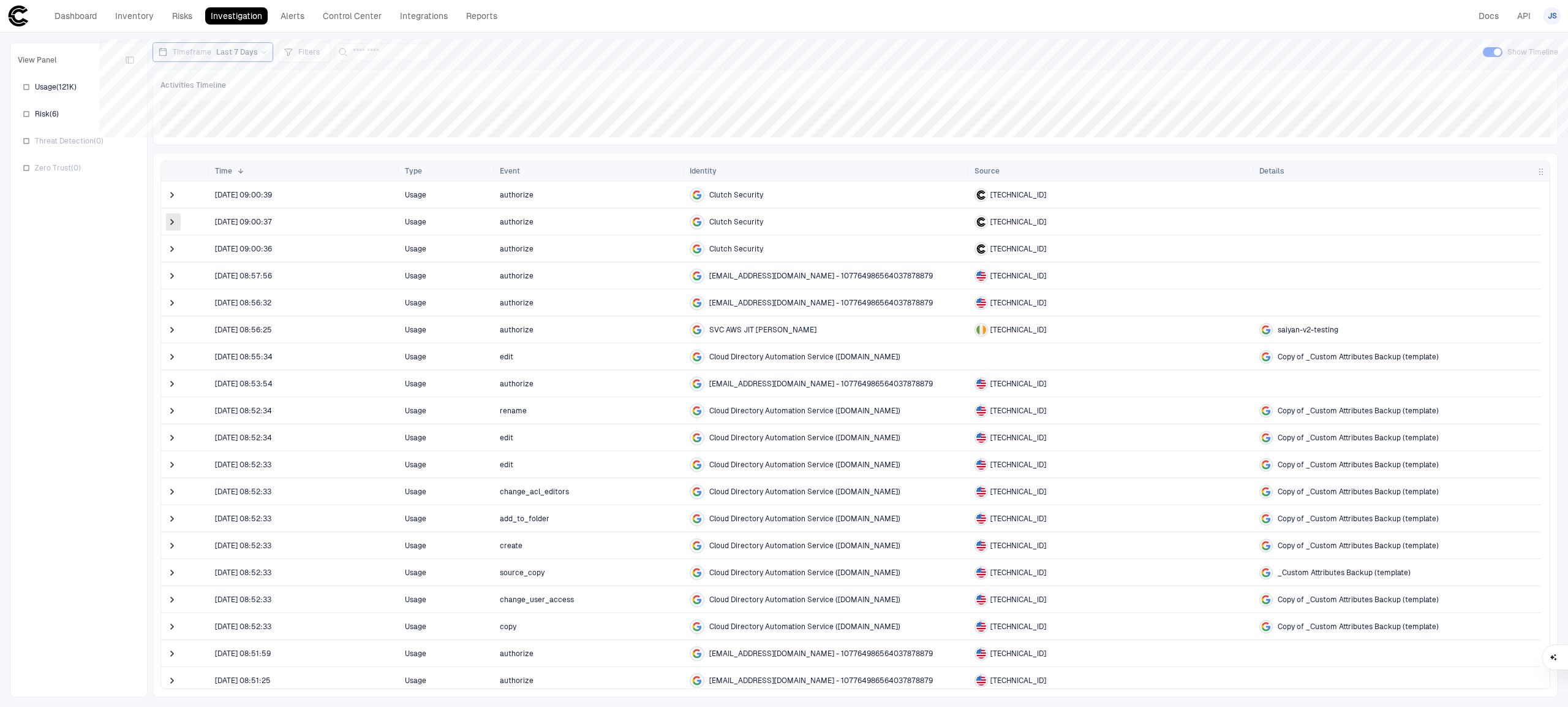
click at [172, 226] on span at bounding box center [172, 221] width 12 height 12
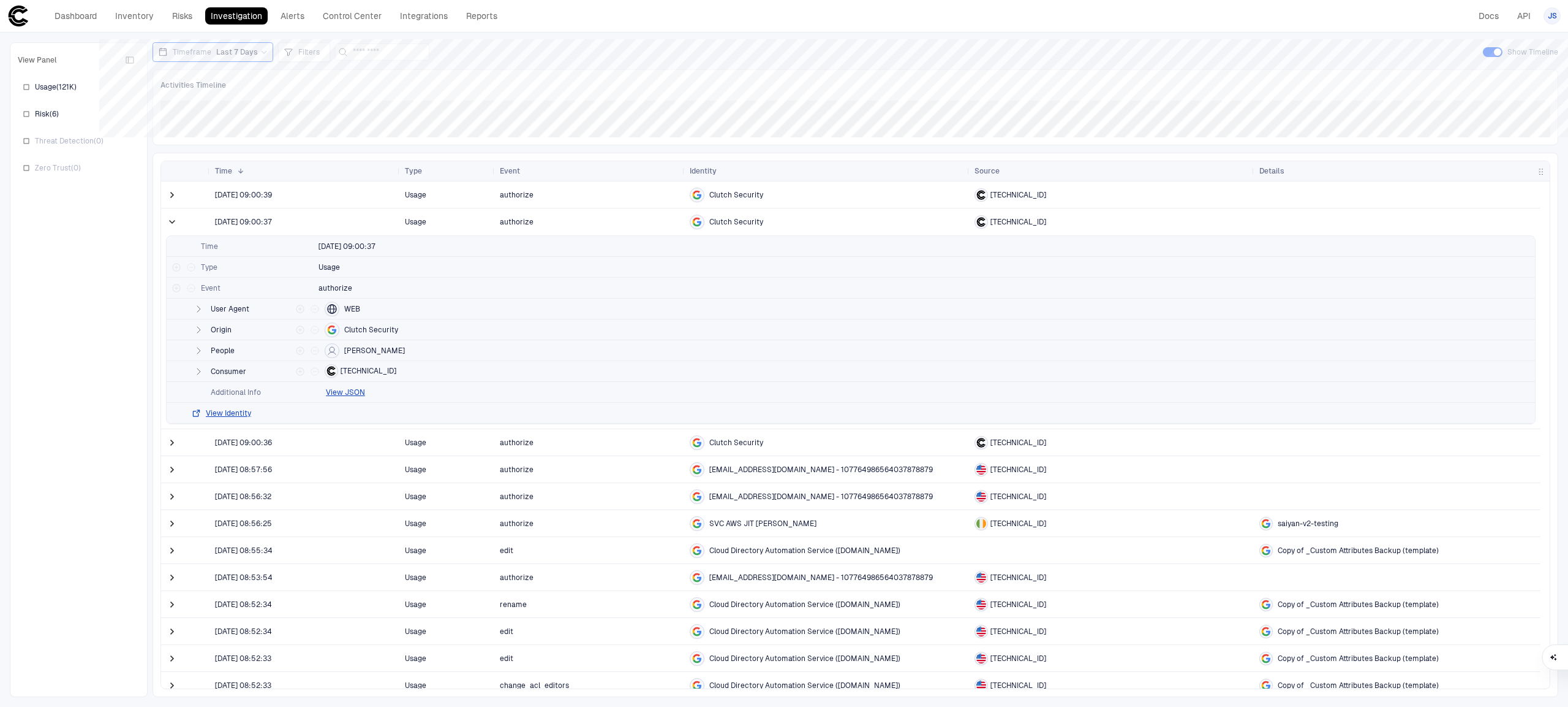
click at [172, 226] on span at bounding box center [172, 221] width 12 height 12
